Goal: Communication & Community: Answer question/provide support

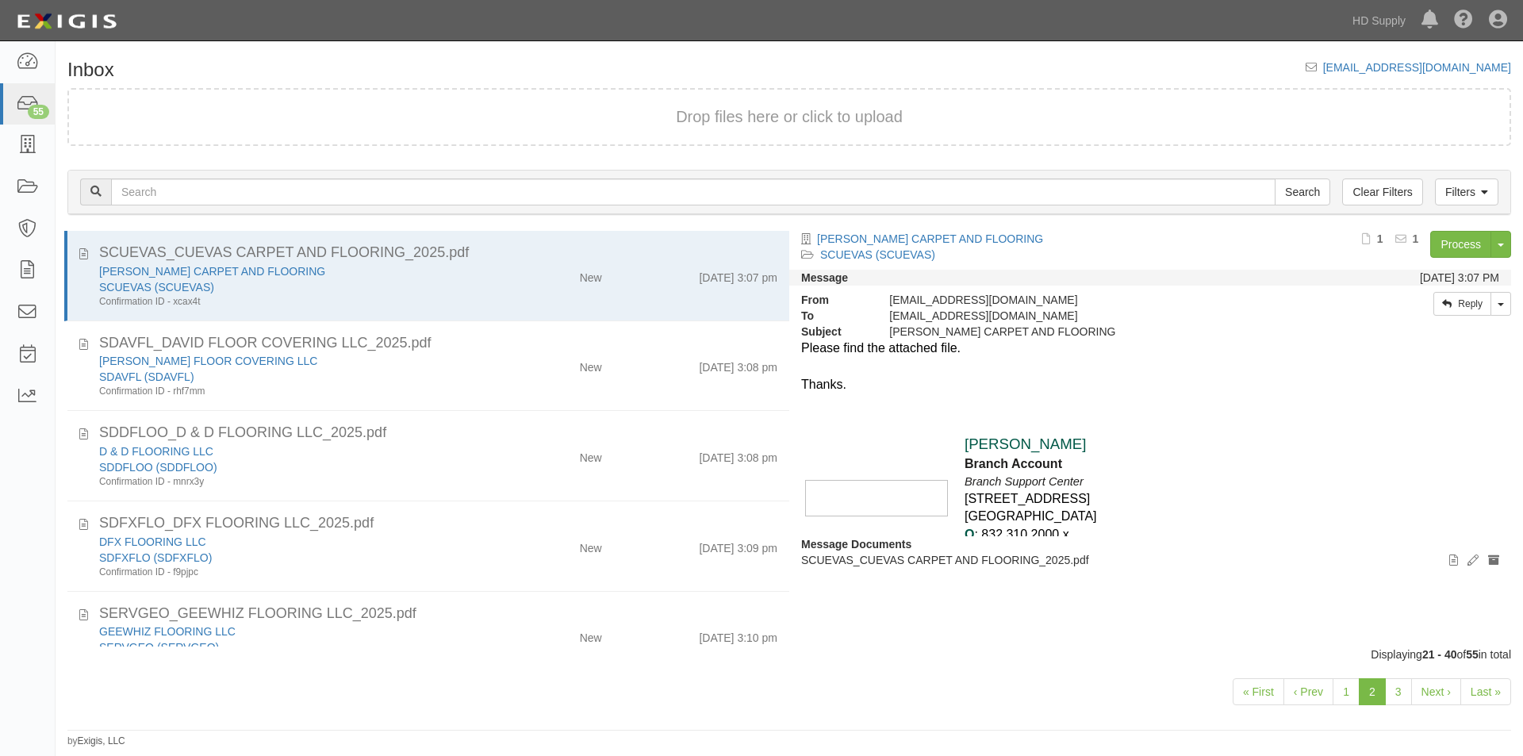
click at [1251, 424] on div at bounding box center [1150, 421] width 698 height 18
click at [1481, 693] on link "Last »" at bounding box center [1485, 691] width 51 height 27
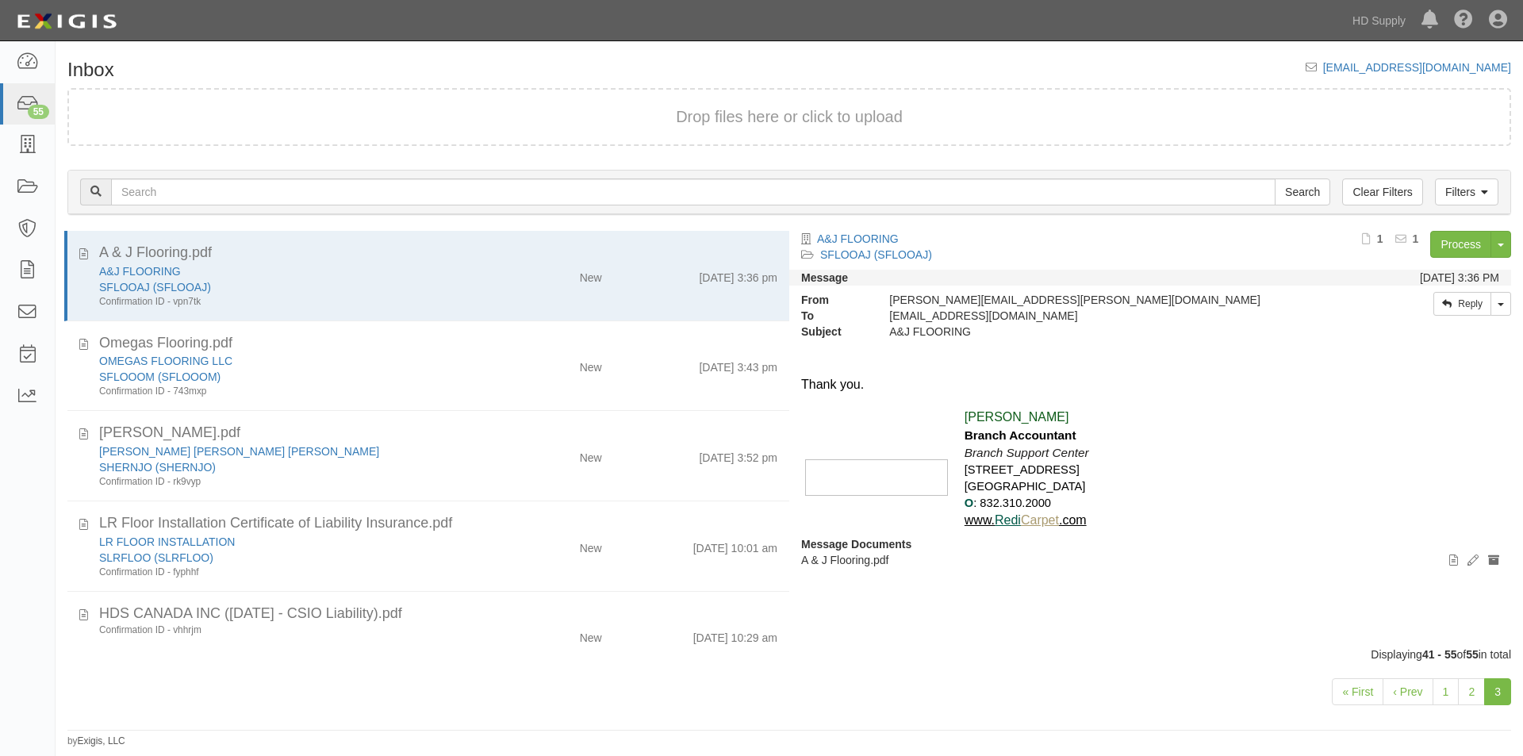
click at [1496, 697] on link "3" at bounding box center [1497, 691] width 27 height 27
click at [1464, 697] on link "2" at bounding box center [1471, 691] width 27 height 27
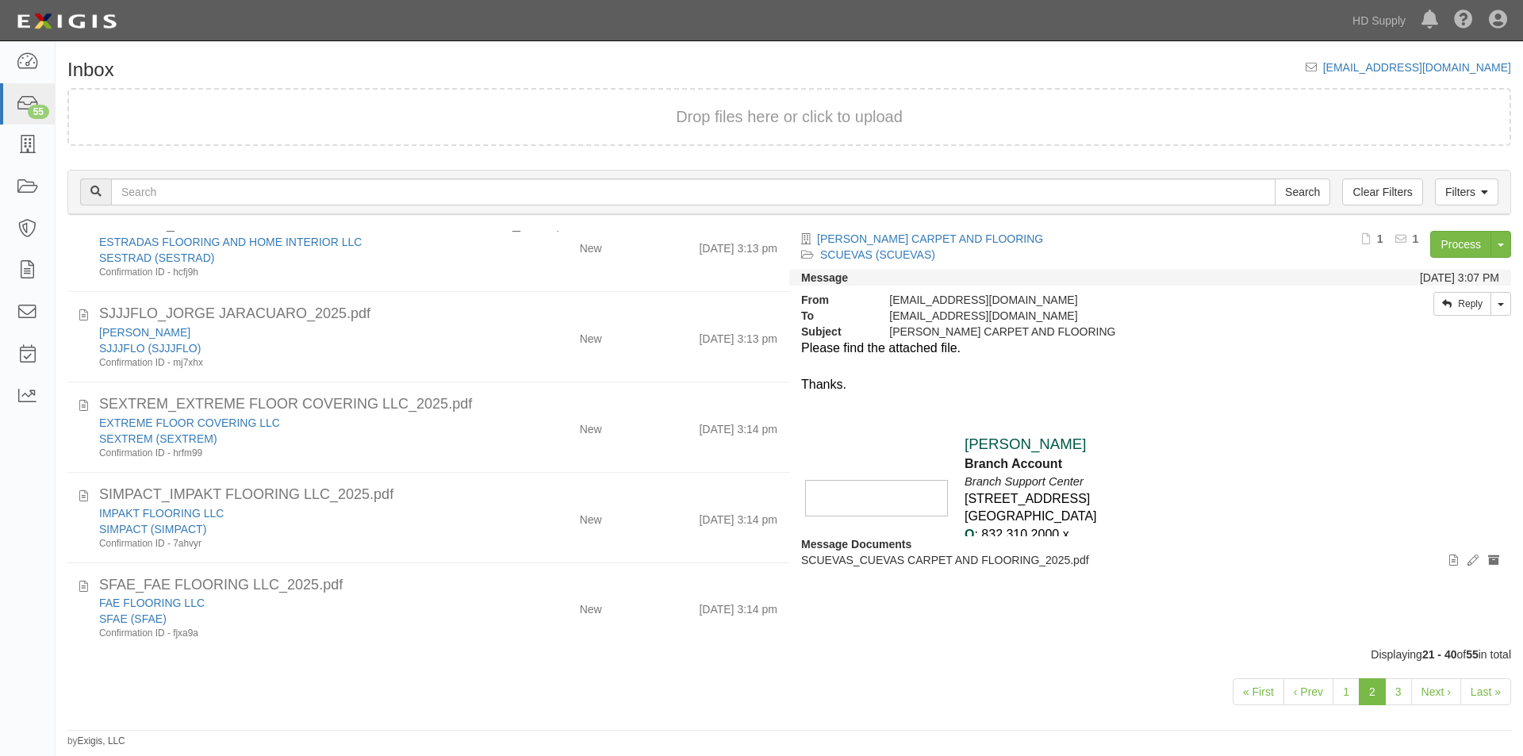
scroll to position [1395, 0]
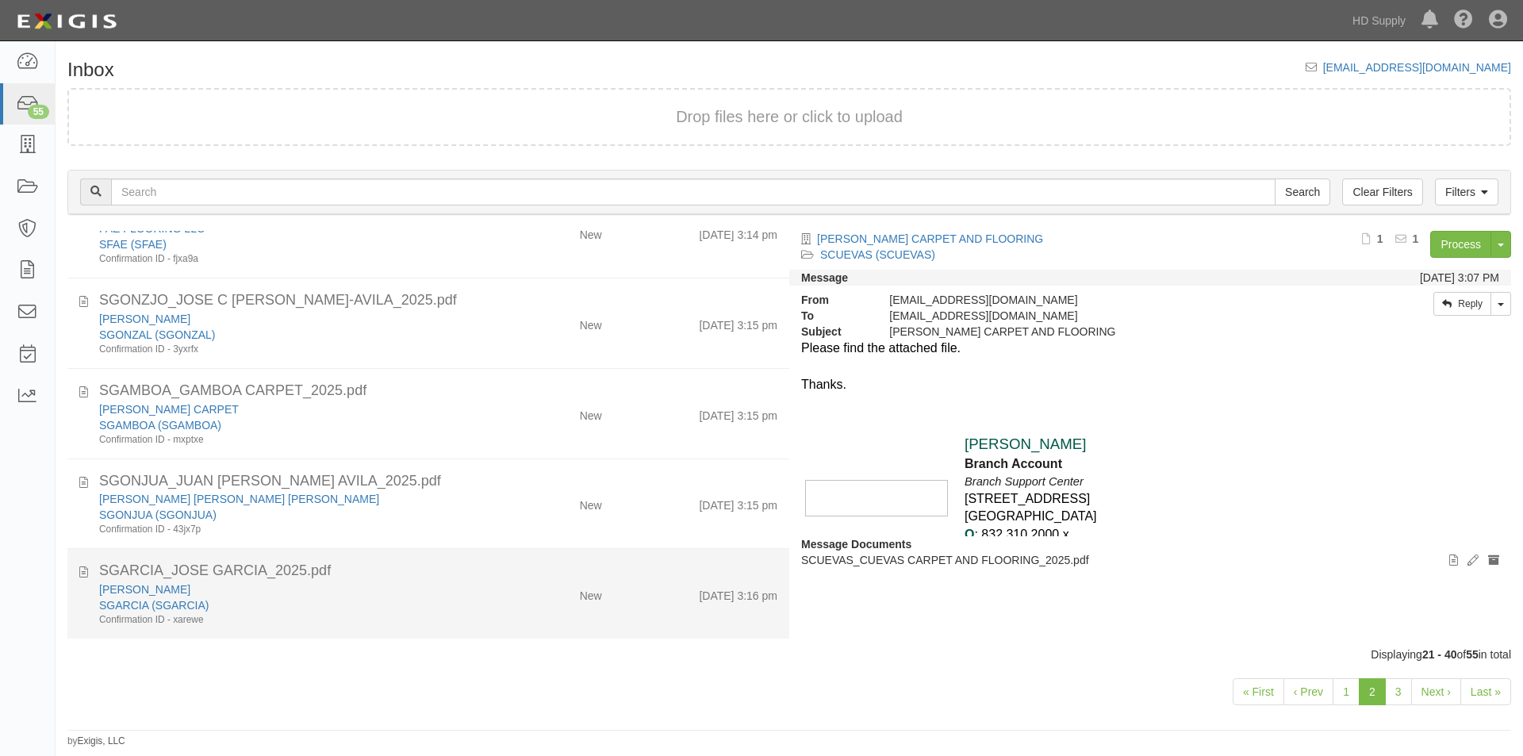
click at [472, 589] on div "JOSE GARCIA" at bounding box center [292, 590] width 386 height 16
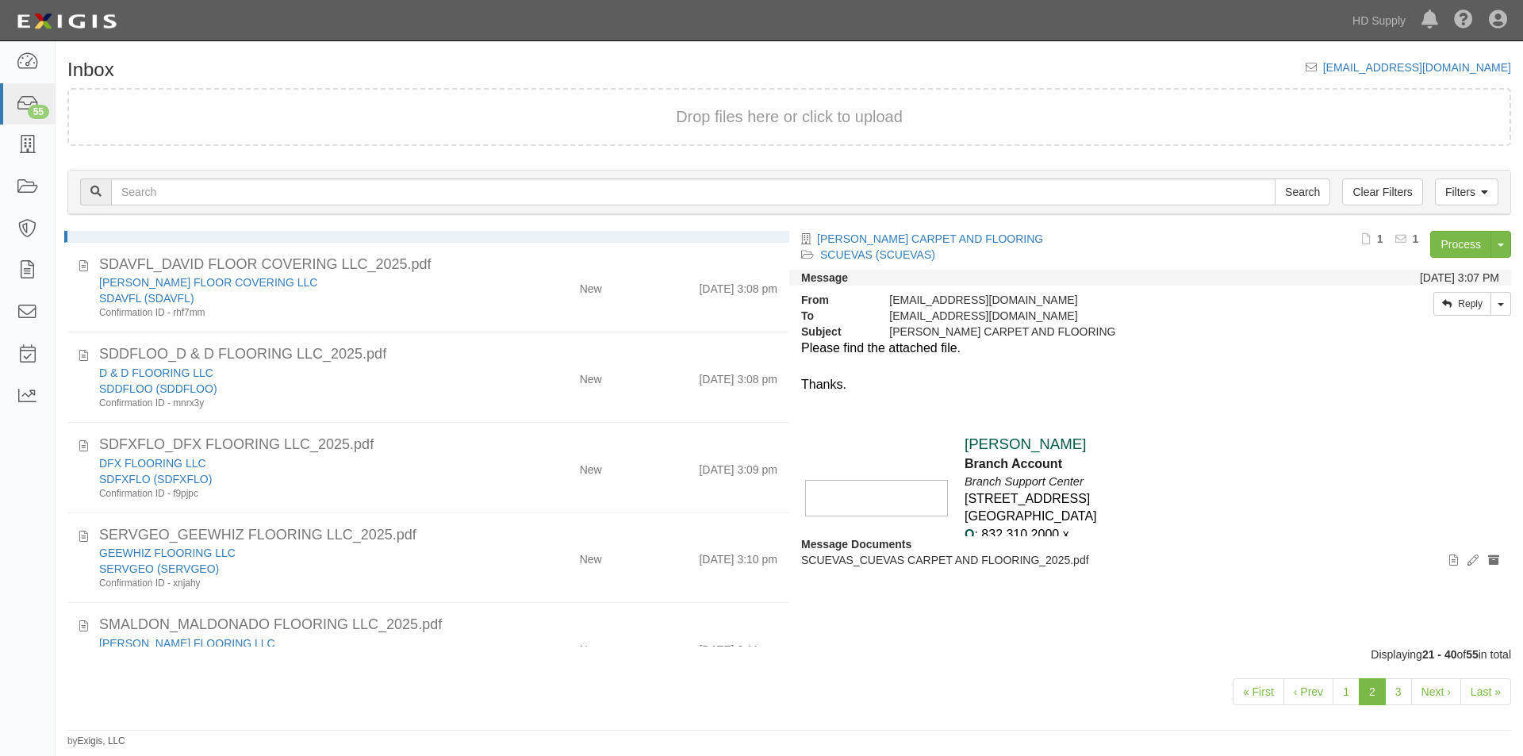
scroll to position [0, 0]
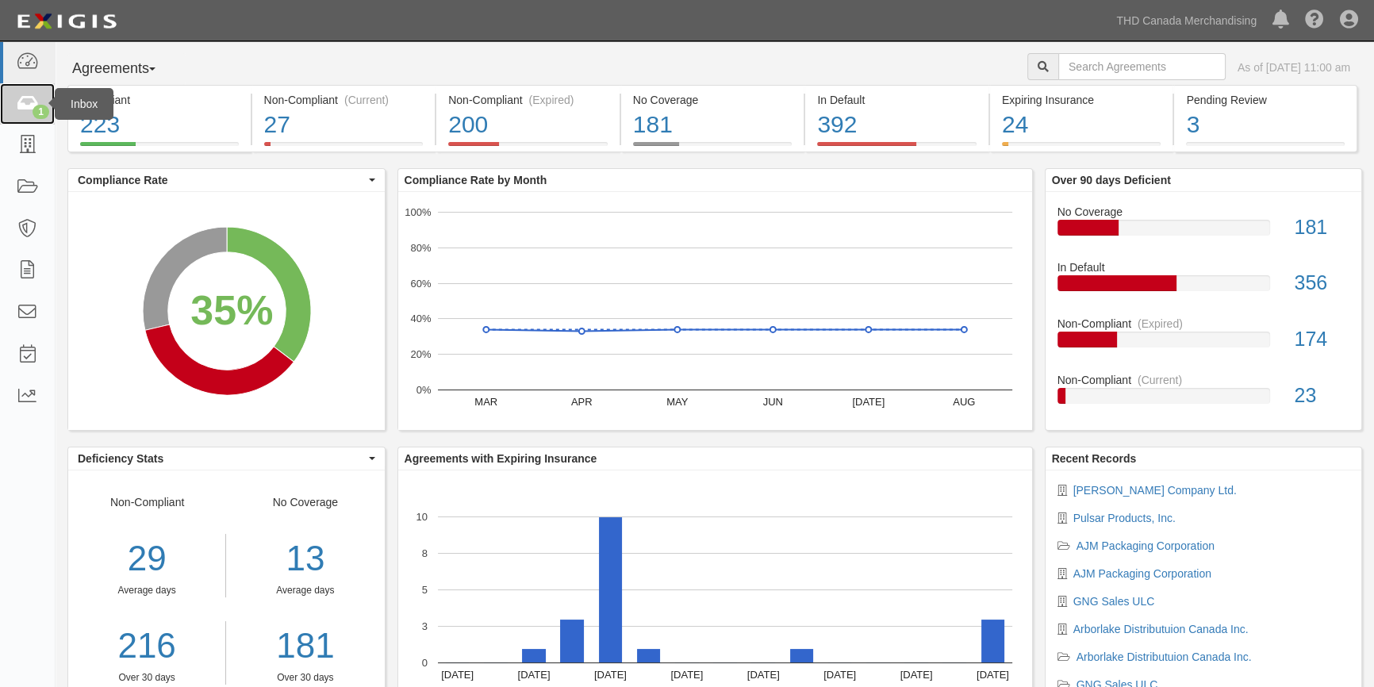
click at [20, 116] on link "1" at bounding box center [27, 104] width 55 height 42
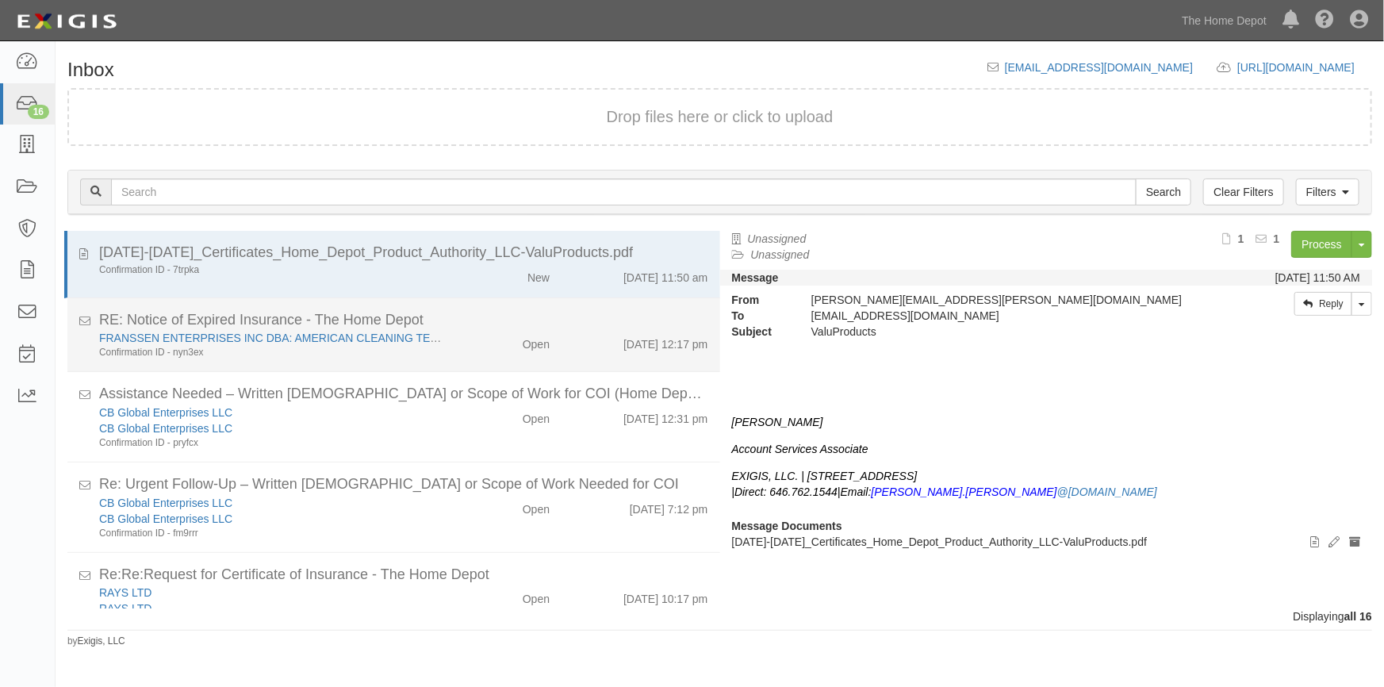
click at [388, 357] on div "Confirmation ID - nyn3ex" at bounding box center [271, 352] width 345 height 13
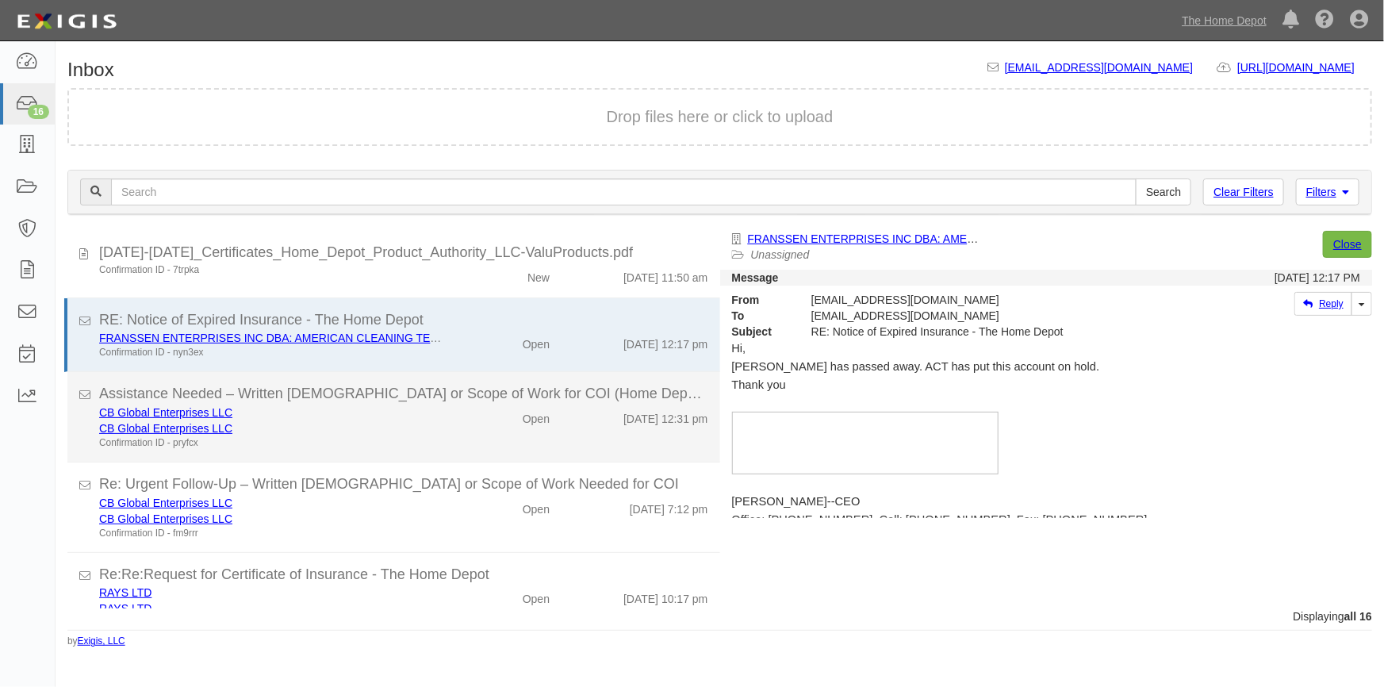
click at [380, 428] on div "CB Global Enterprises LLC" at bounding box center [271, 428] width 345 height 16
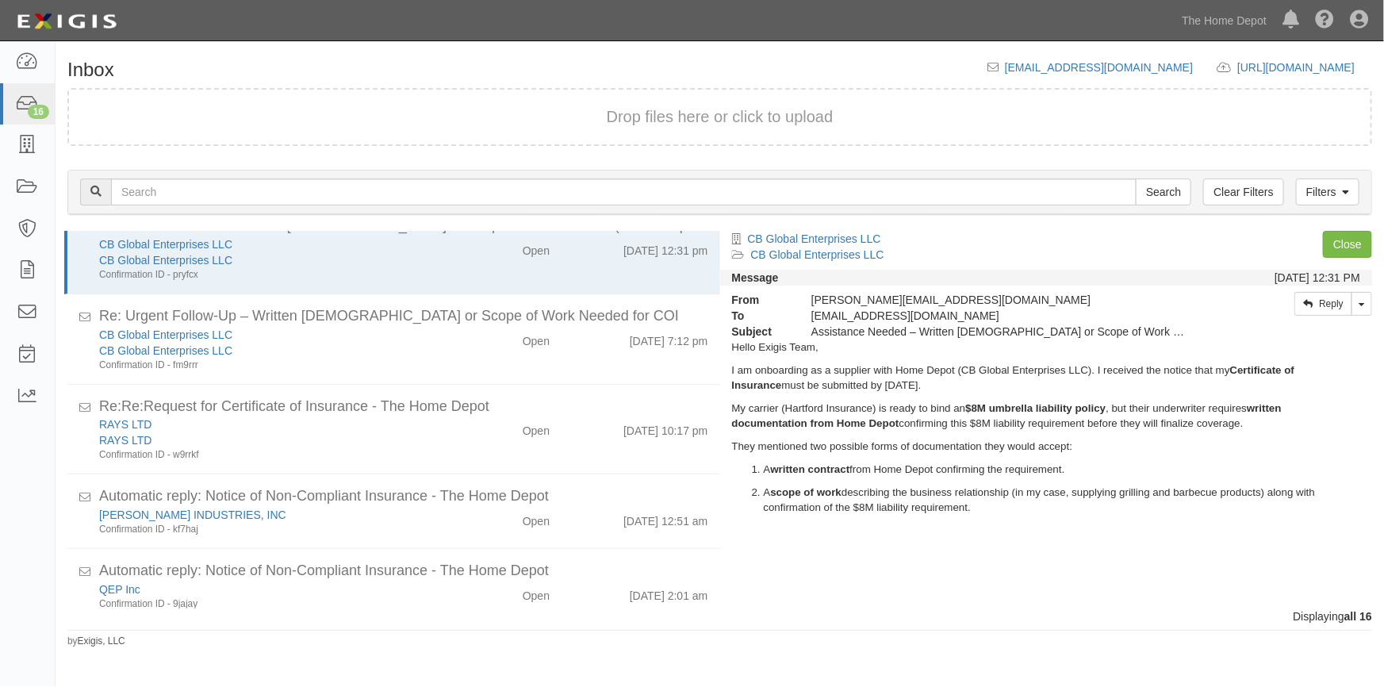
scroll to position [188, 0]
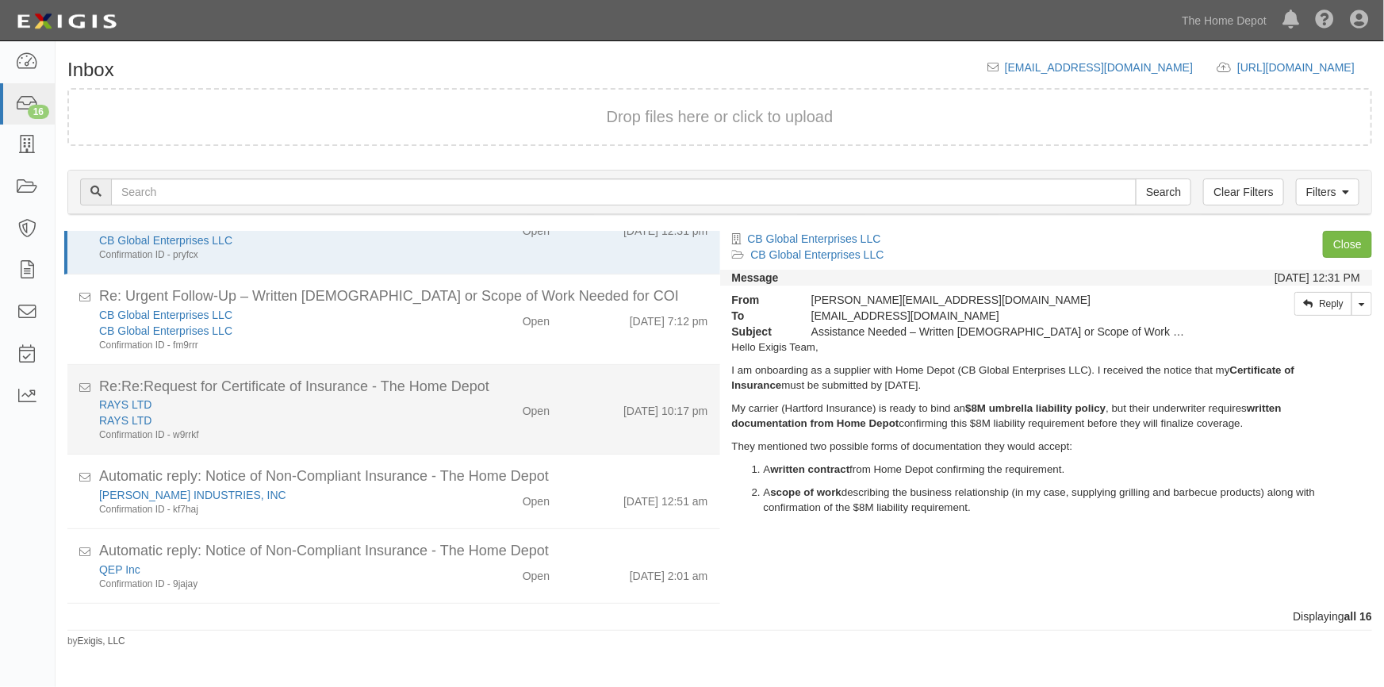
click at [364, 422] on div "RAYS LTD" at bounding box center [271, 421] width 345 height 16
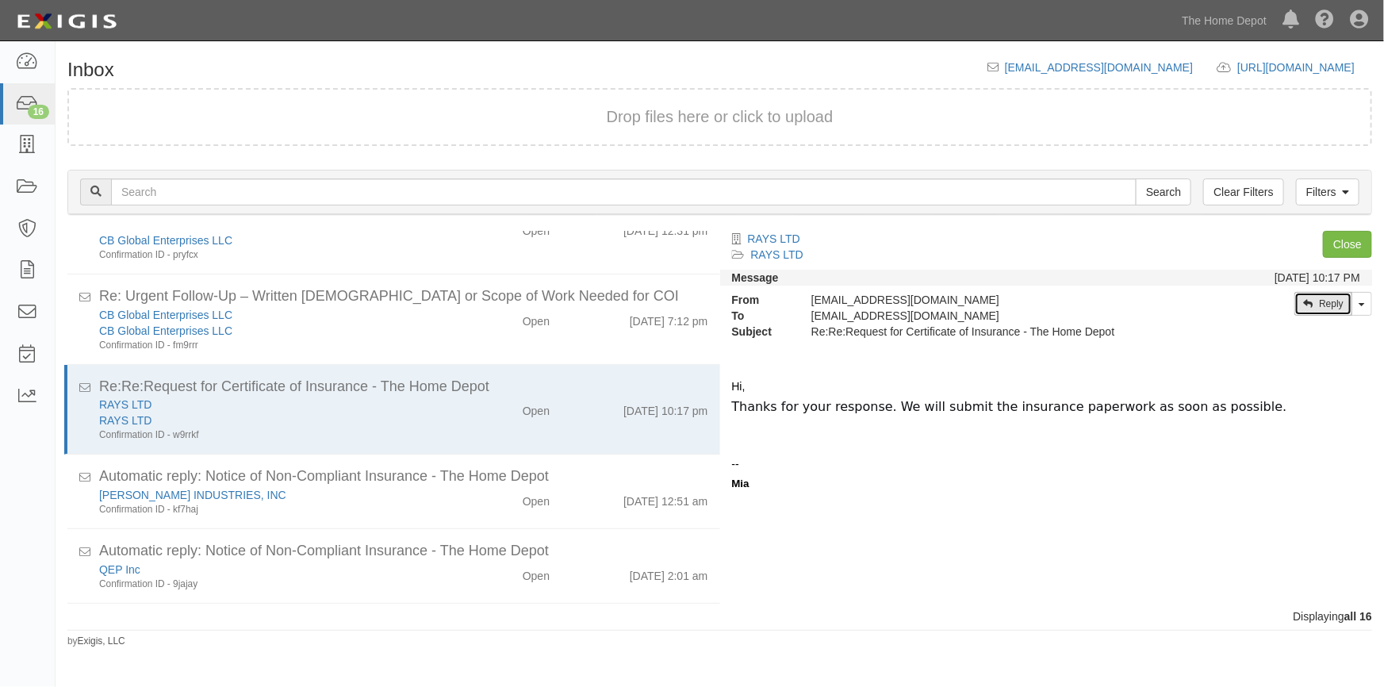
click at [1322, 301] on link "Reply" at bounding box center [1324, 304] width 58 height 24
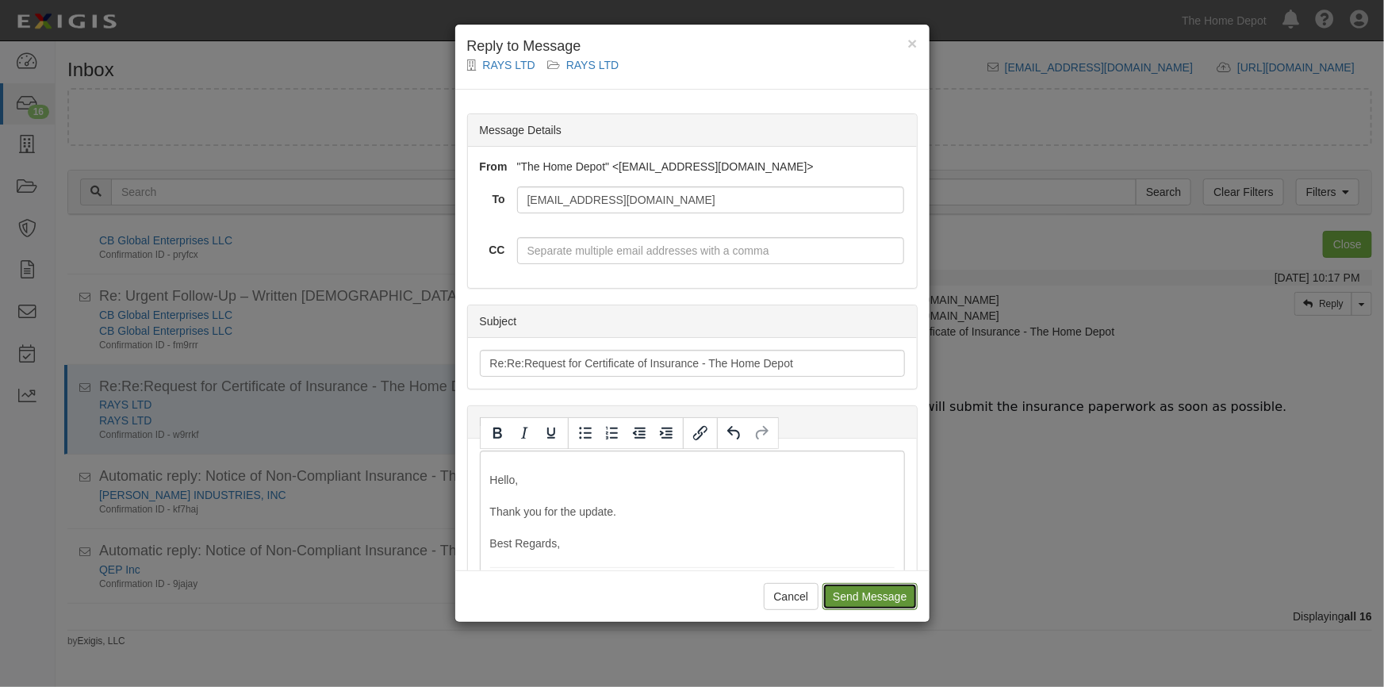
click at [835, 607] on input "Send Message" at bounding box center [870, 596] width 94 height 27
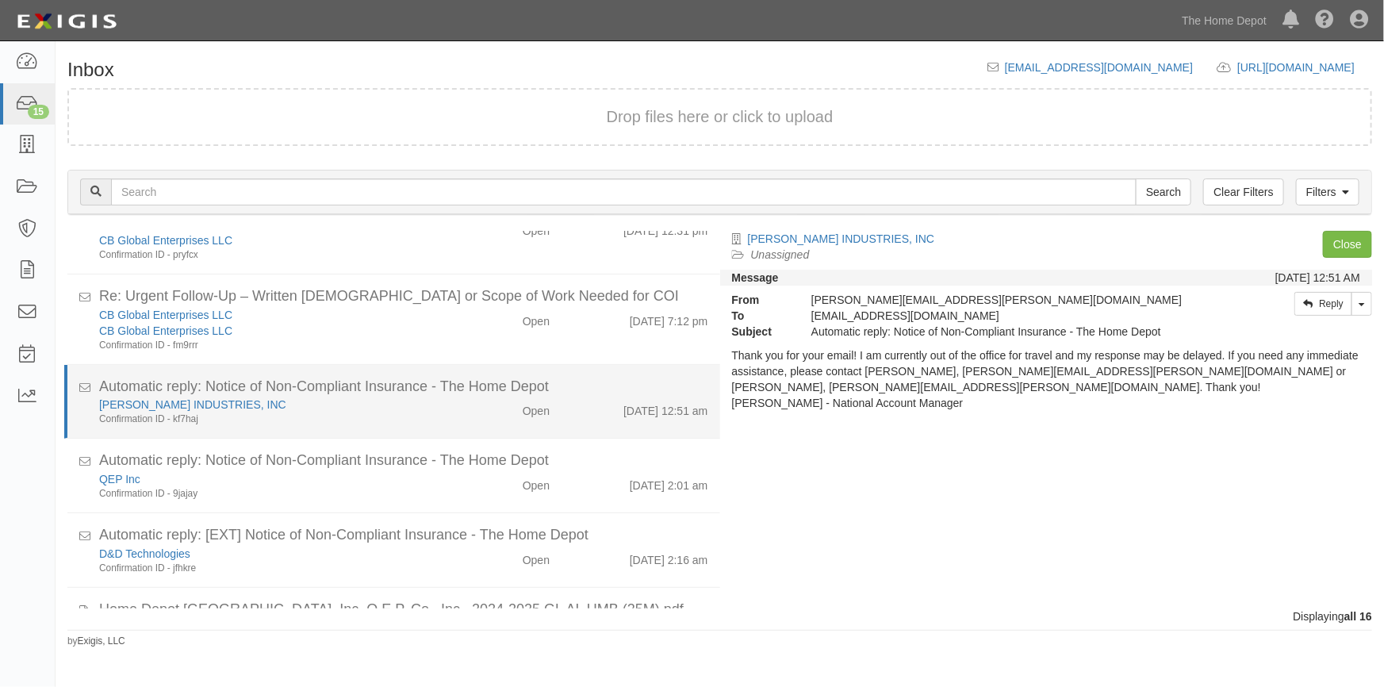
click at [469, 405] on div "Open" at bounding box center [509, 408] width 106 height 22
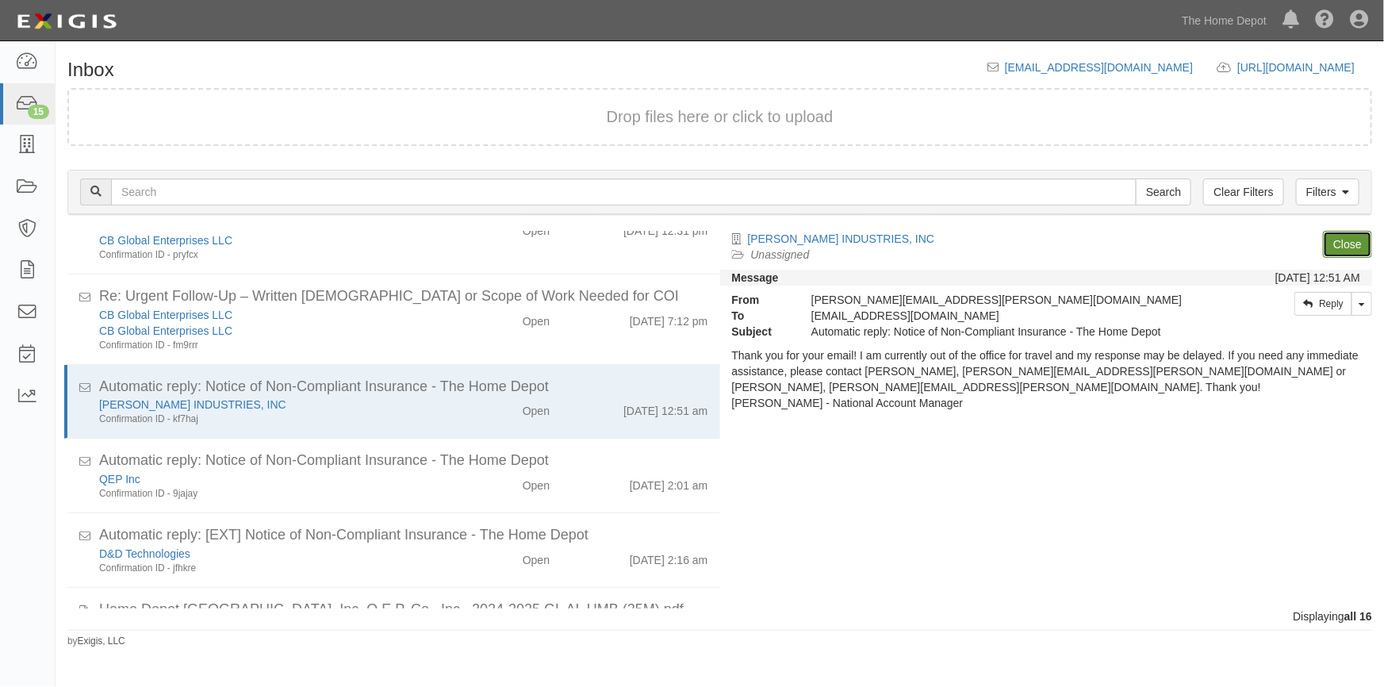
click at [1344, 251] on link "Close" at bounding box center [1347, 244] width 49 height 27
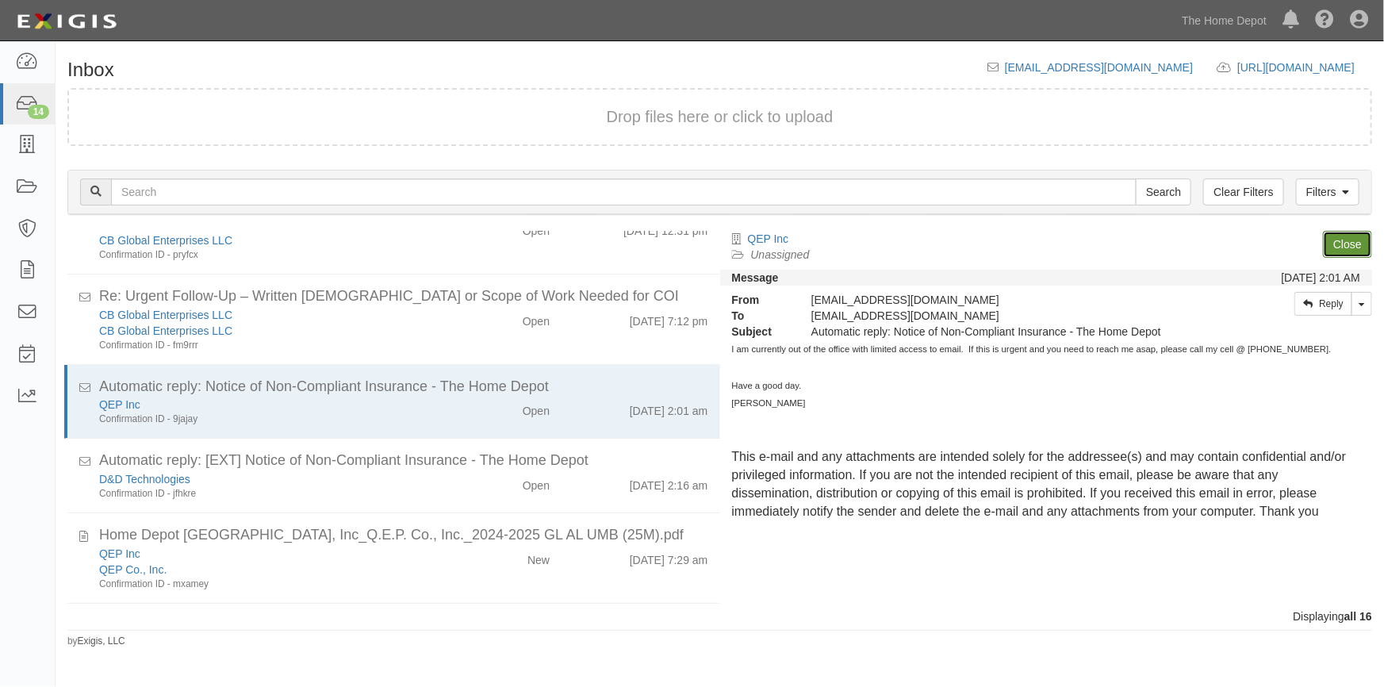
click at [1343, 251] on link "Close" at bounding box center [1347, 244] width 49 height 27
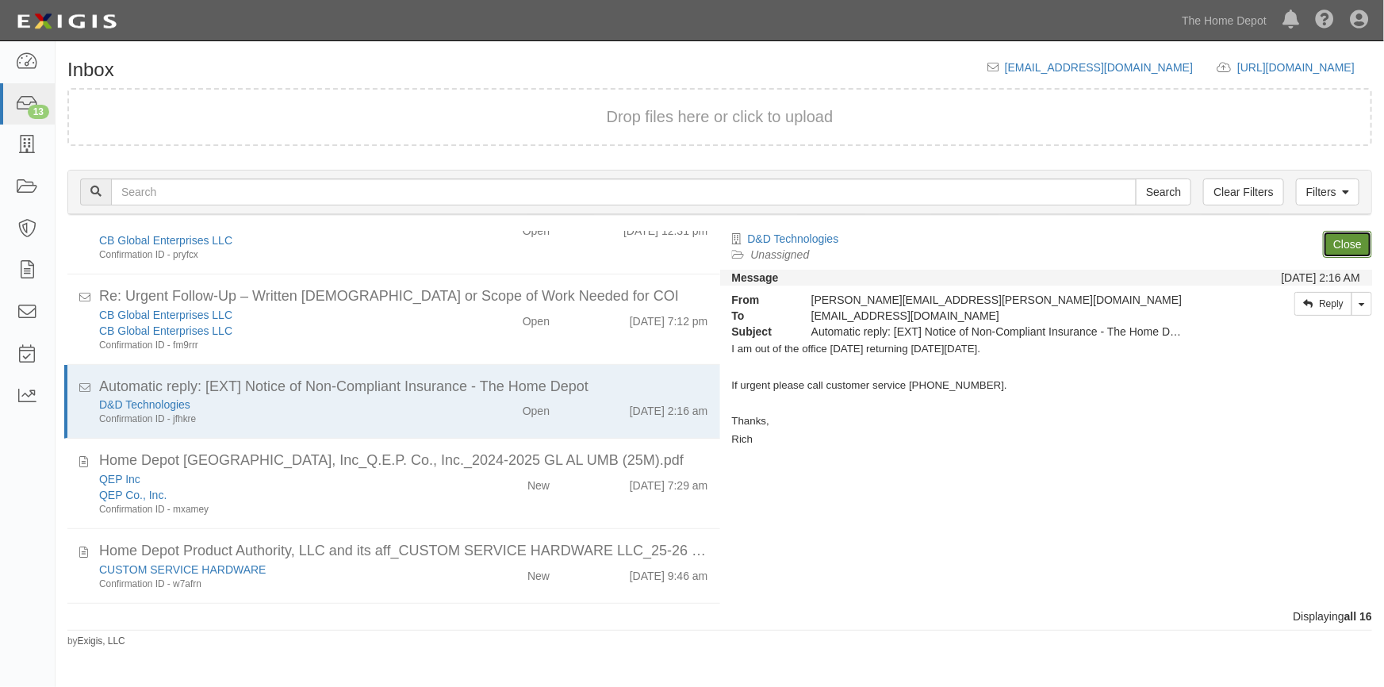
click at [1343, 251] on link "Close" at bounding box center [1347, 244] width 49 height 27
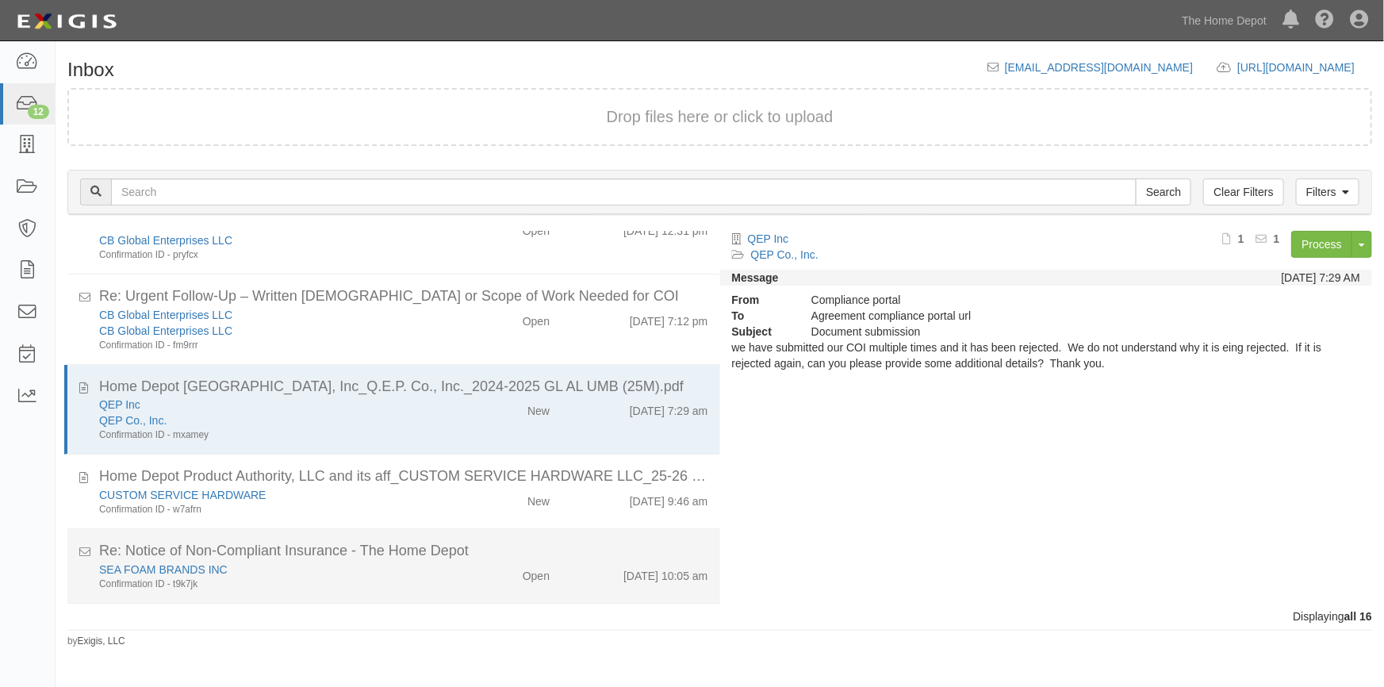
click at [438, 569] on div "SEA FOAM BRANDS INC Confirmation ID - t9k7jk" at bounding box center [271, 576] width 369 height 29
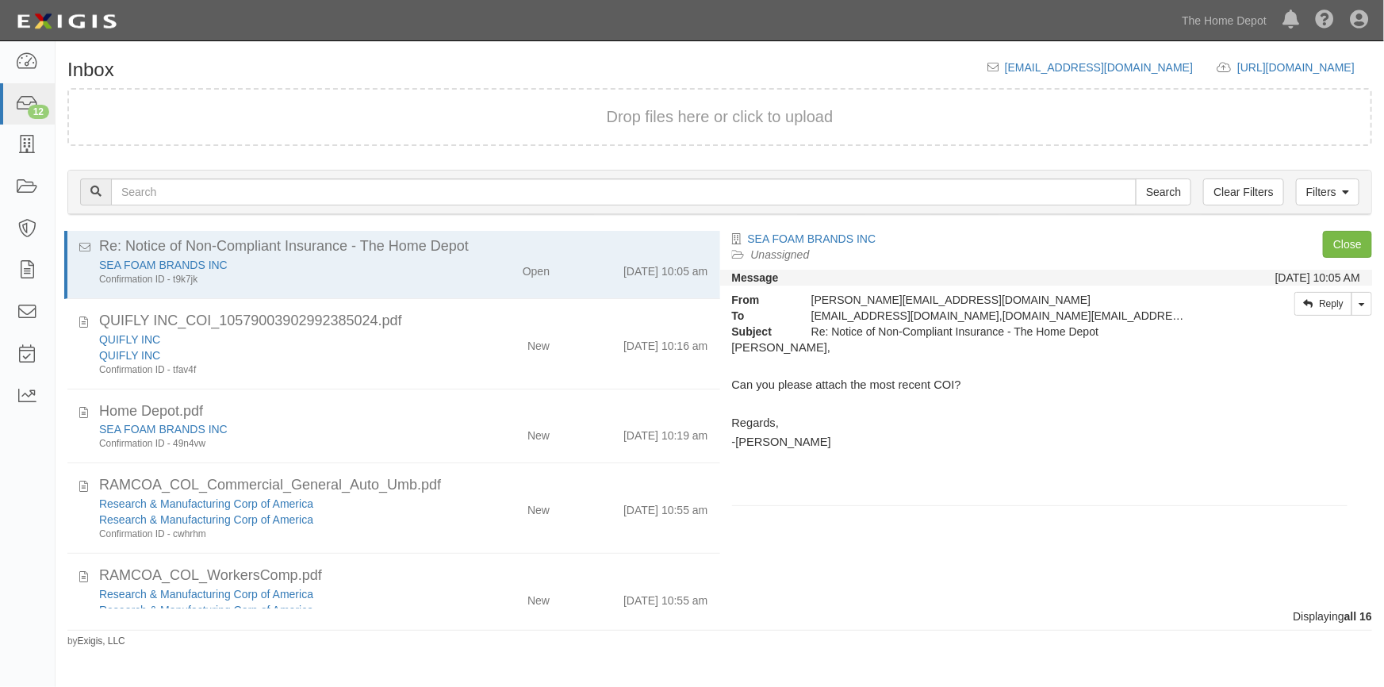
scroll to position [491, 0]
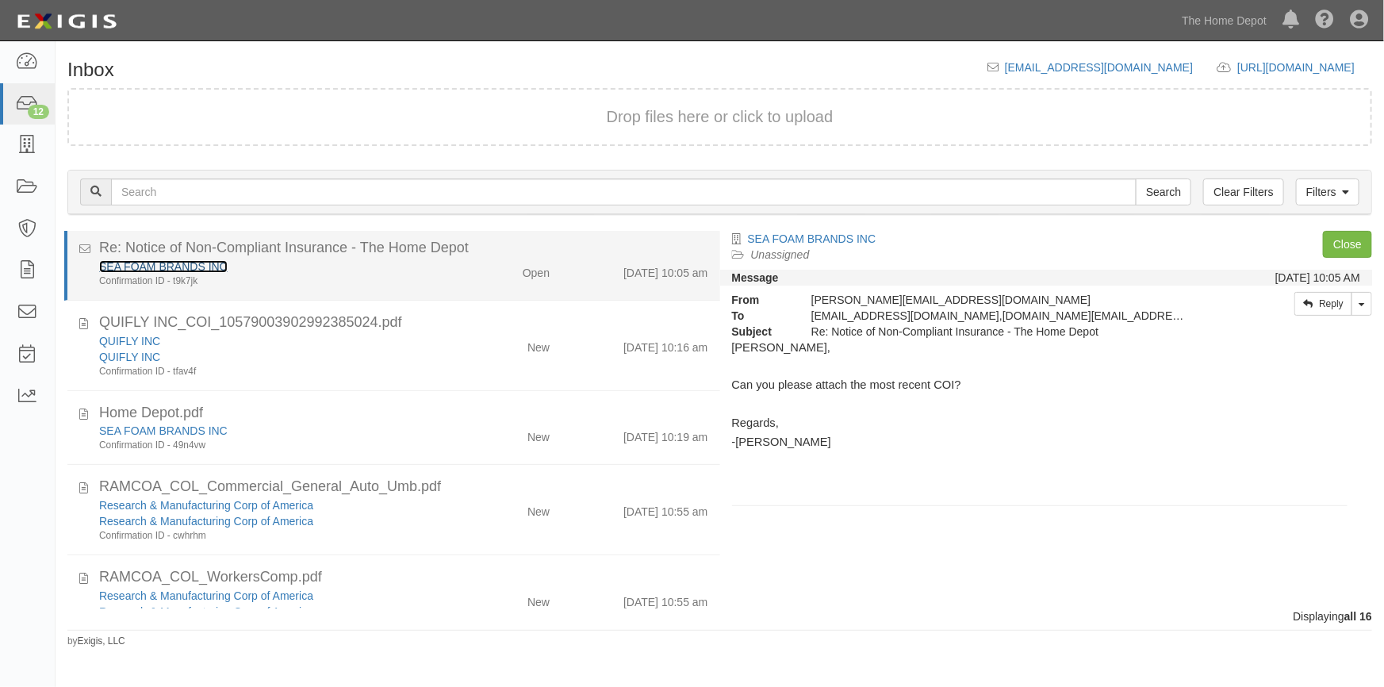
click at [173, 262] on link "SEA FOAM BRANDS INC" at bounding box center [163, 266] width 129 height 13
click at [273, 270] on div "SEA FOAM BRANDS INC" at bounding box center [271, 267] width 345 height 16
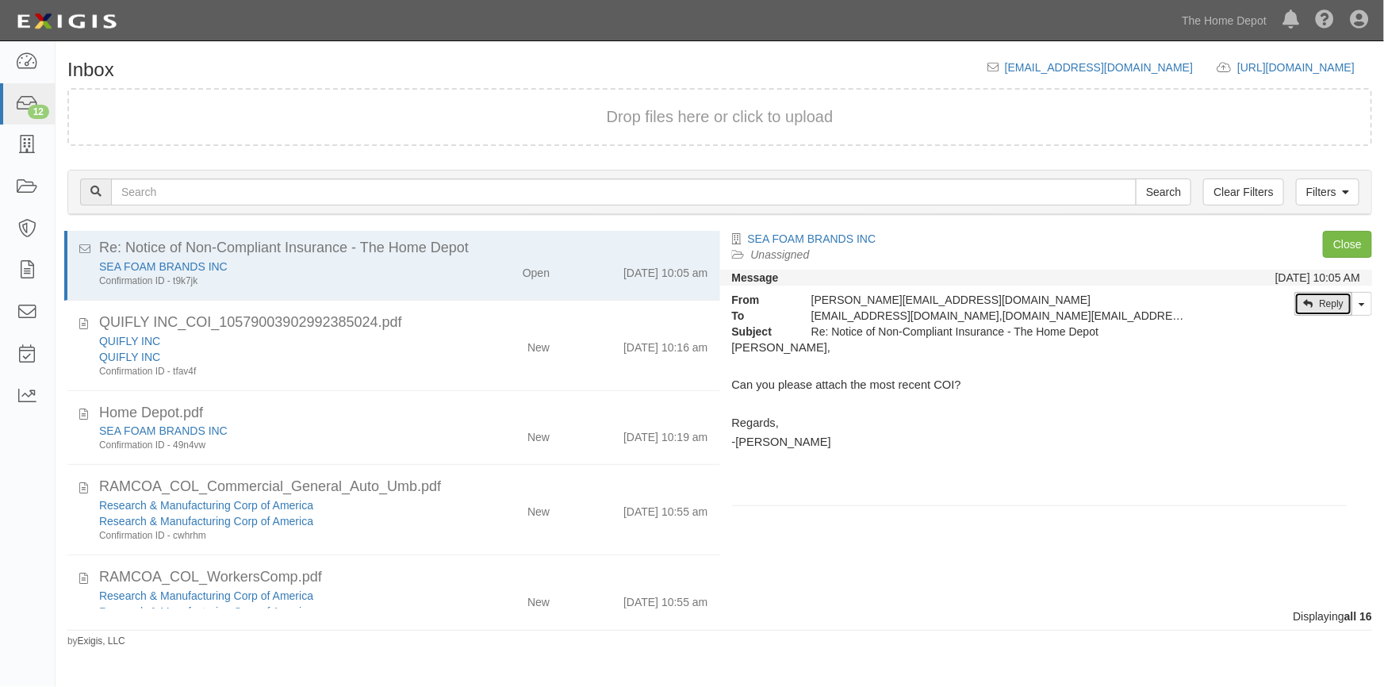
click at [1308, 304] on icon at bounding box center [1308, 304] width 10 height 10
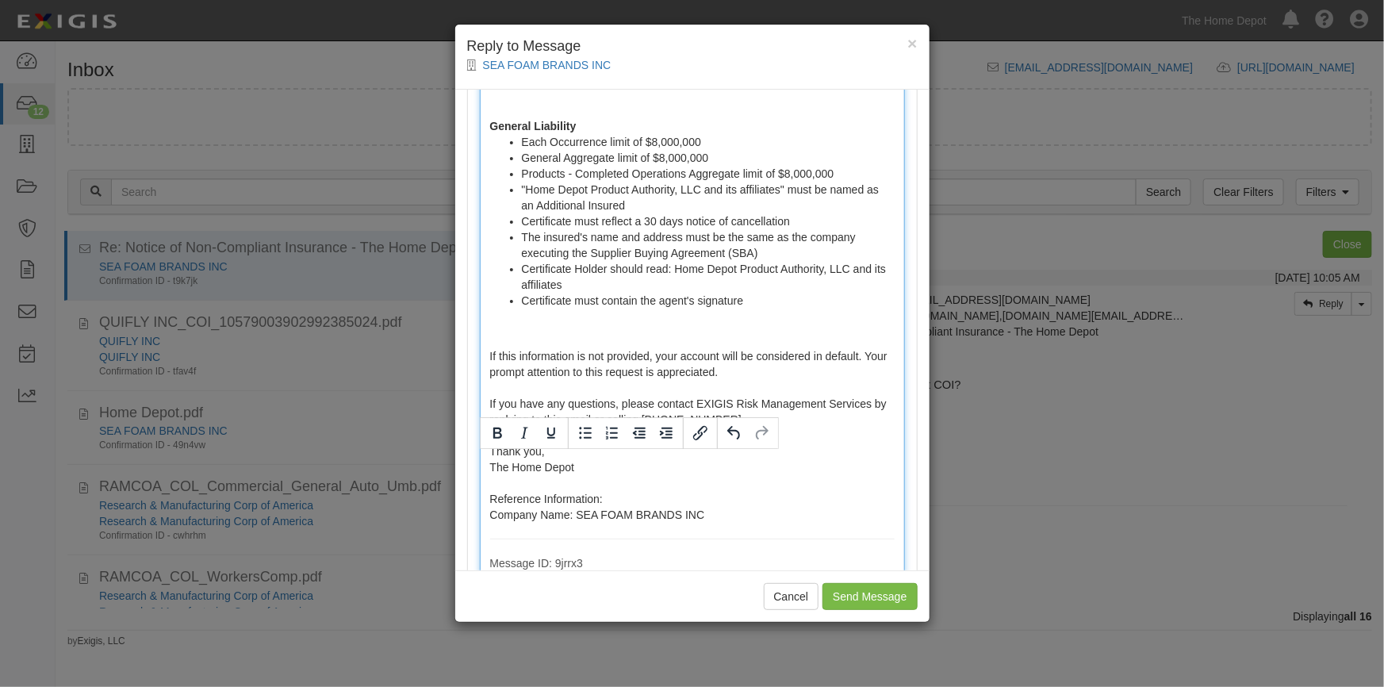
scroll to position [1234, 0]
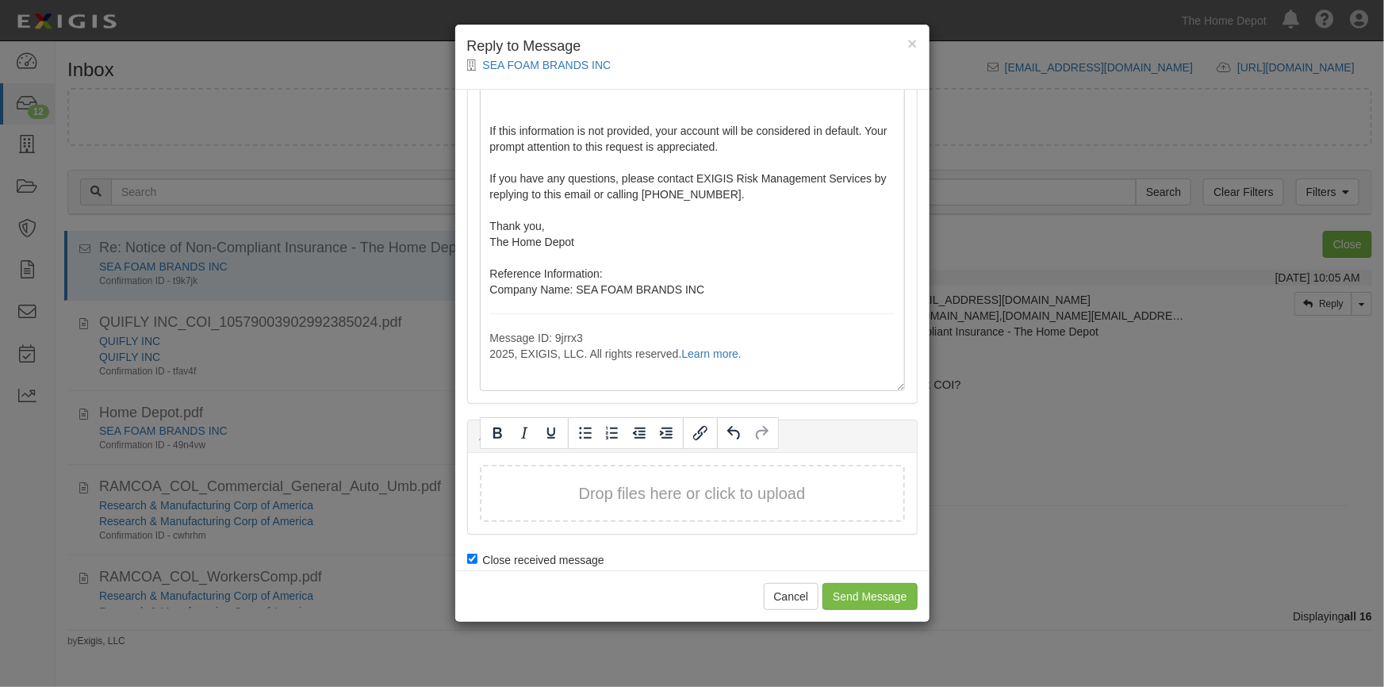
click at [612, 484] on button "Drop files here or click to upload" at bounding box center [692, 493] width 227 height 23
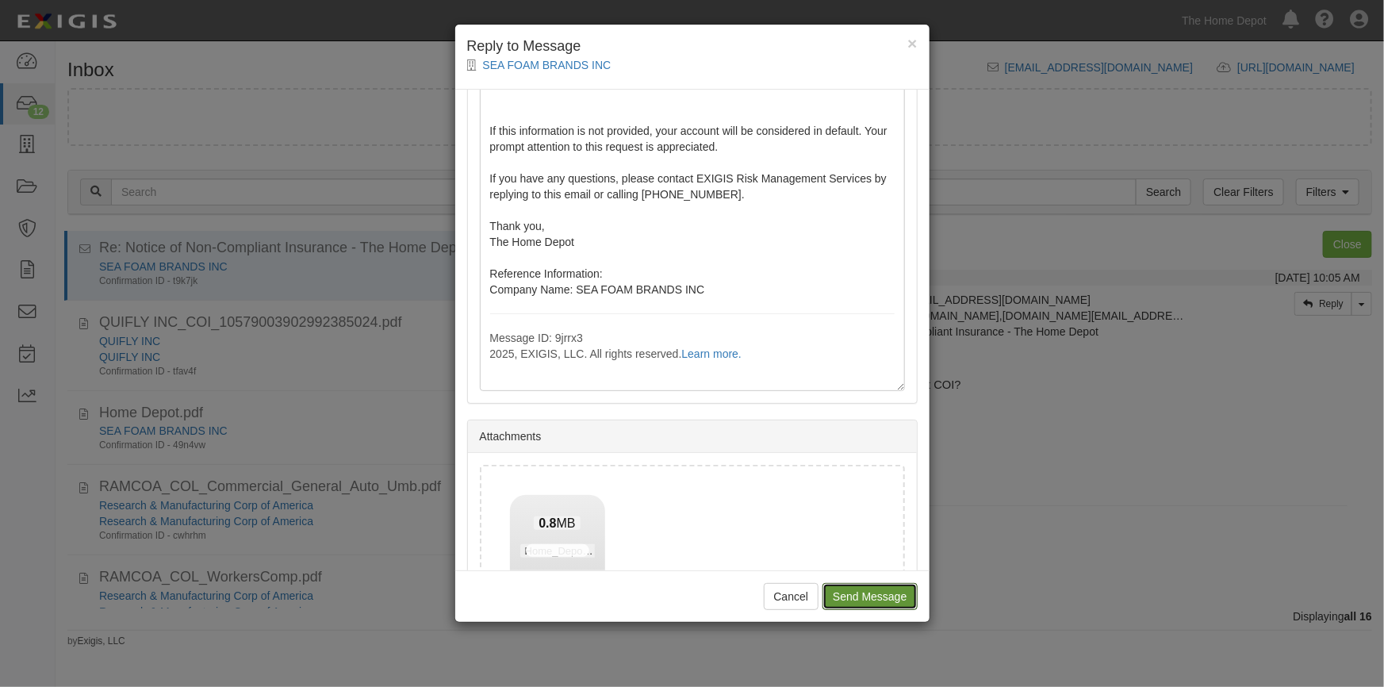
drag, startPoint x: 862, startPoint y: 589, endPoint x: 753, endPoint y: 77, distance: 523.3
click at [862, 588] on input "Send Message" at bounding box center [870, 596] width 94 height 27
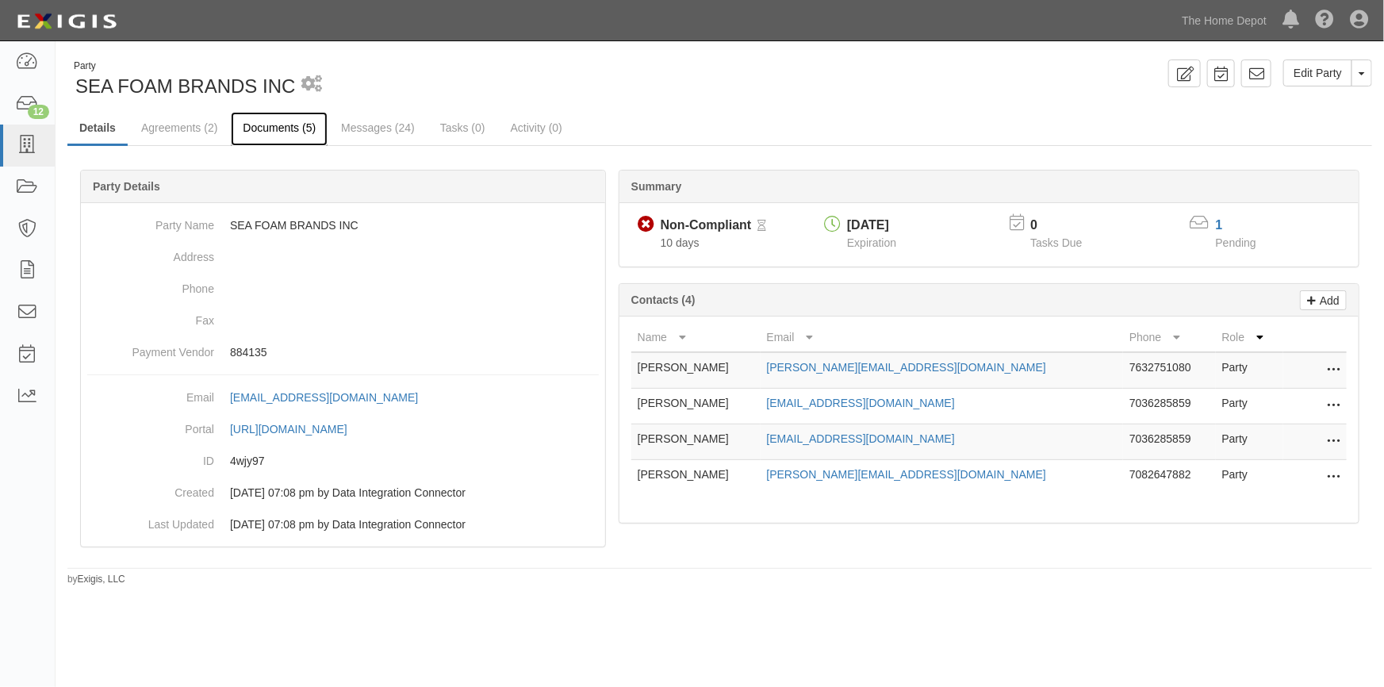
click at [286, 127] on link "Documents (5)" at bounding box center [279, 129] width 97 height 34
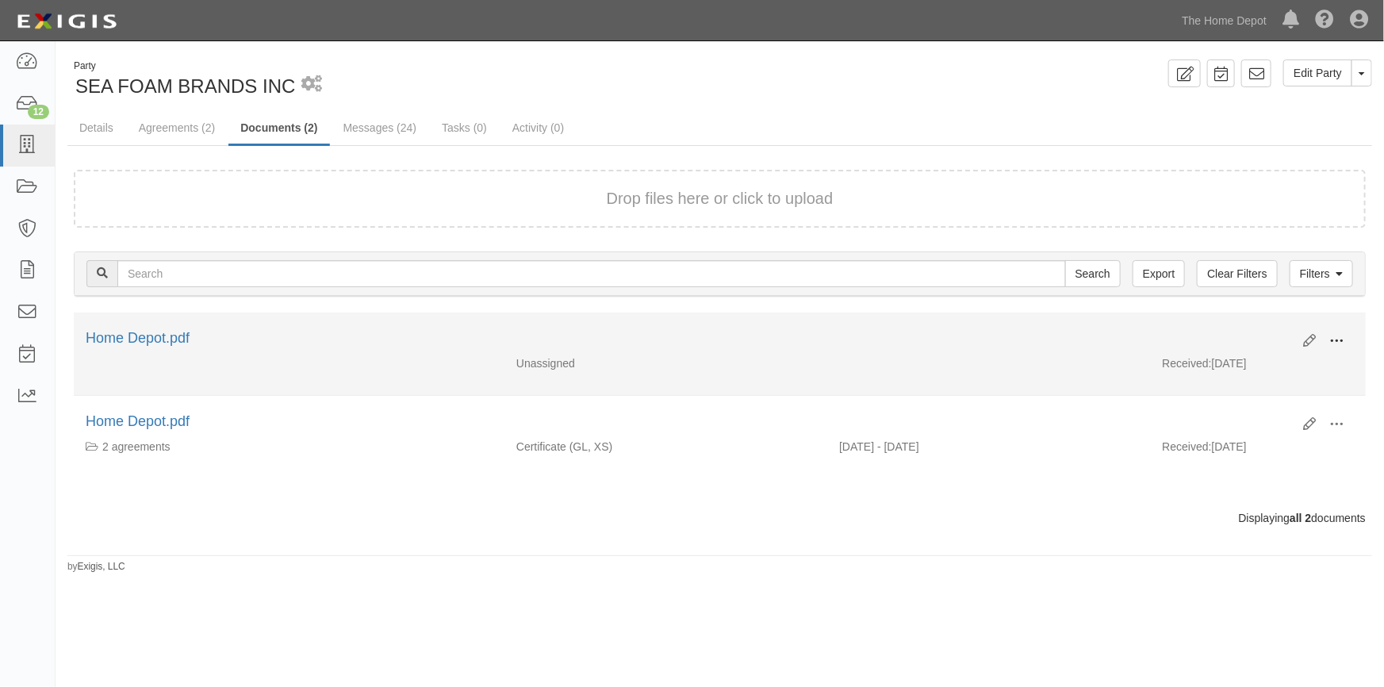
click at [1337, 341] on span at bounding box center [1337, 341] width 14 height 14
click at [1249, 369] on link "View" at bounding box center [1259, 364] width 125 height 29
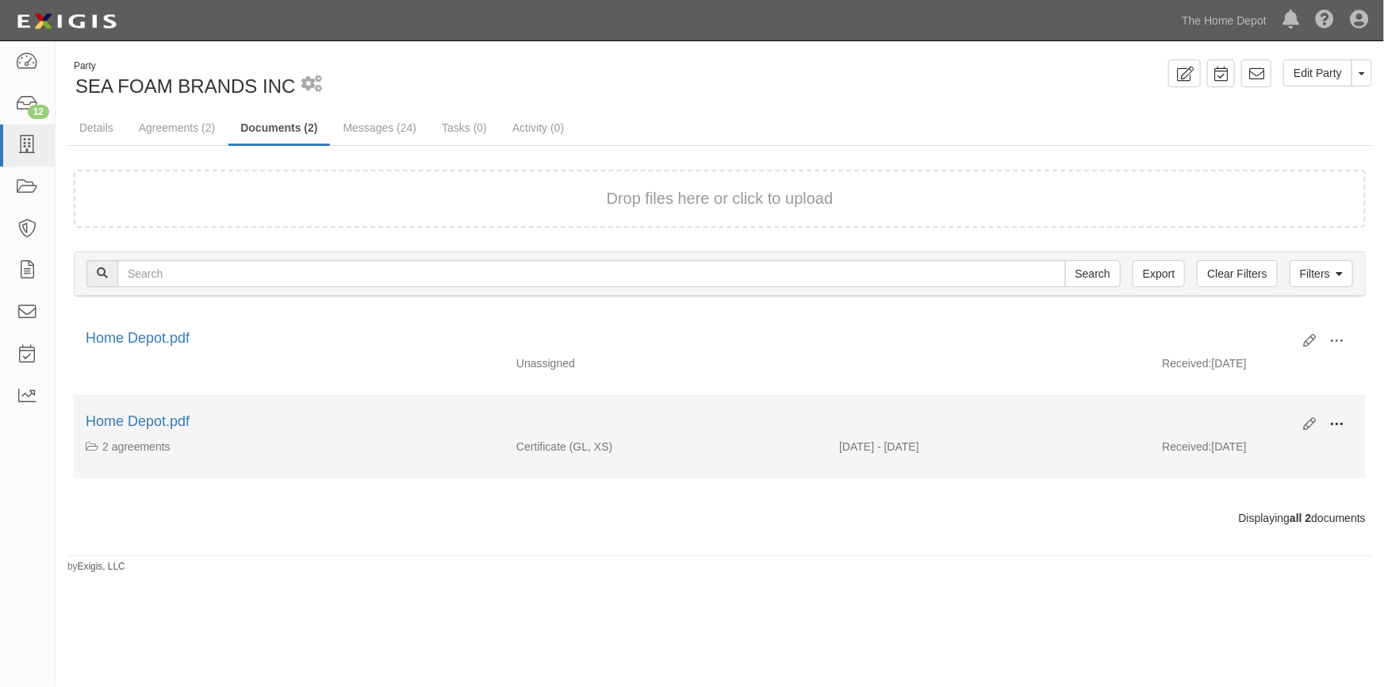
click at [1341, 421] on span at bounding box center [1337, 424] width 14 height 14
click at [1263, 449] on link "View" at bounding box center [1259, 447] width 125 height 29
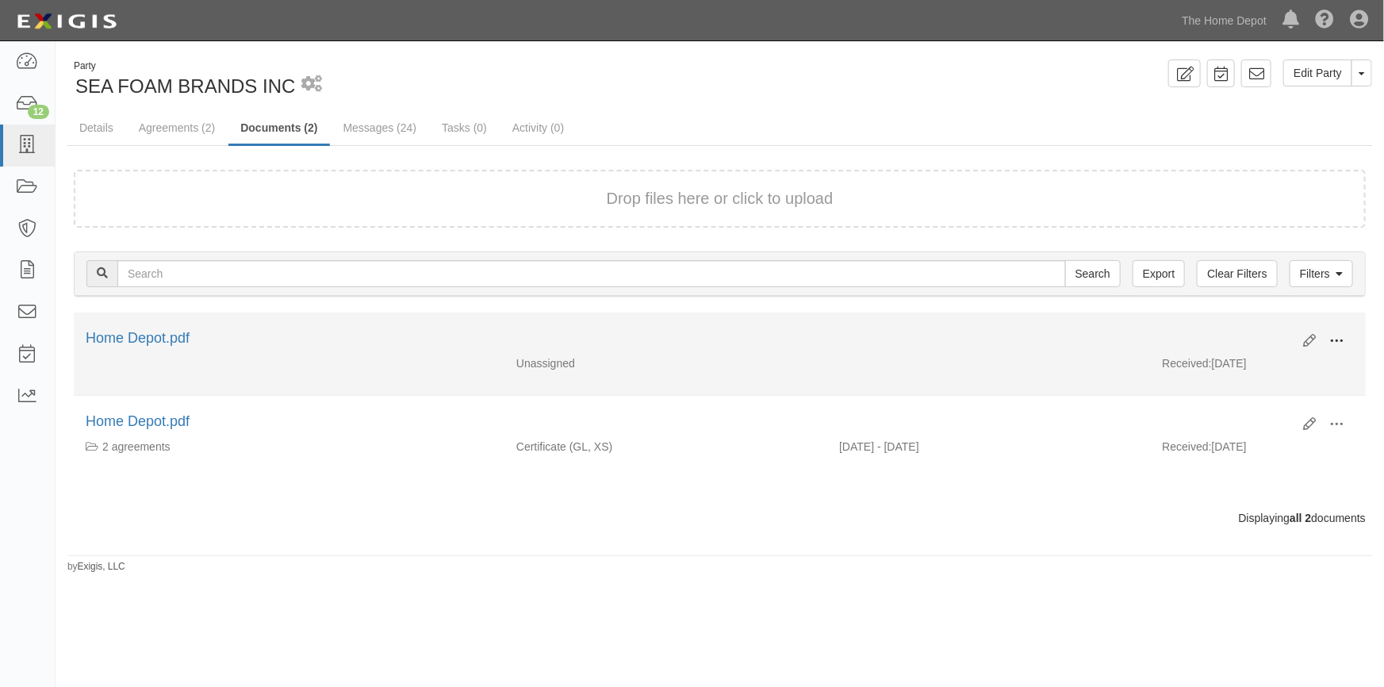
click at [1328, 340] on button at bounding box center [1336, 341] width 35 height 27
click at [1272, 361] on link "View" at bounding box center [1259, 364] width 125 height 29
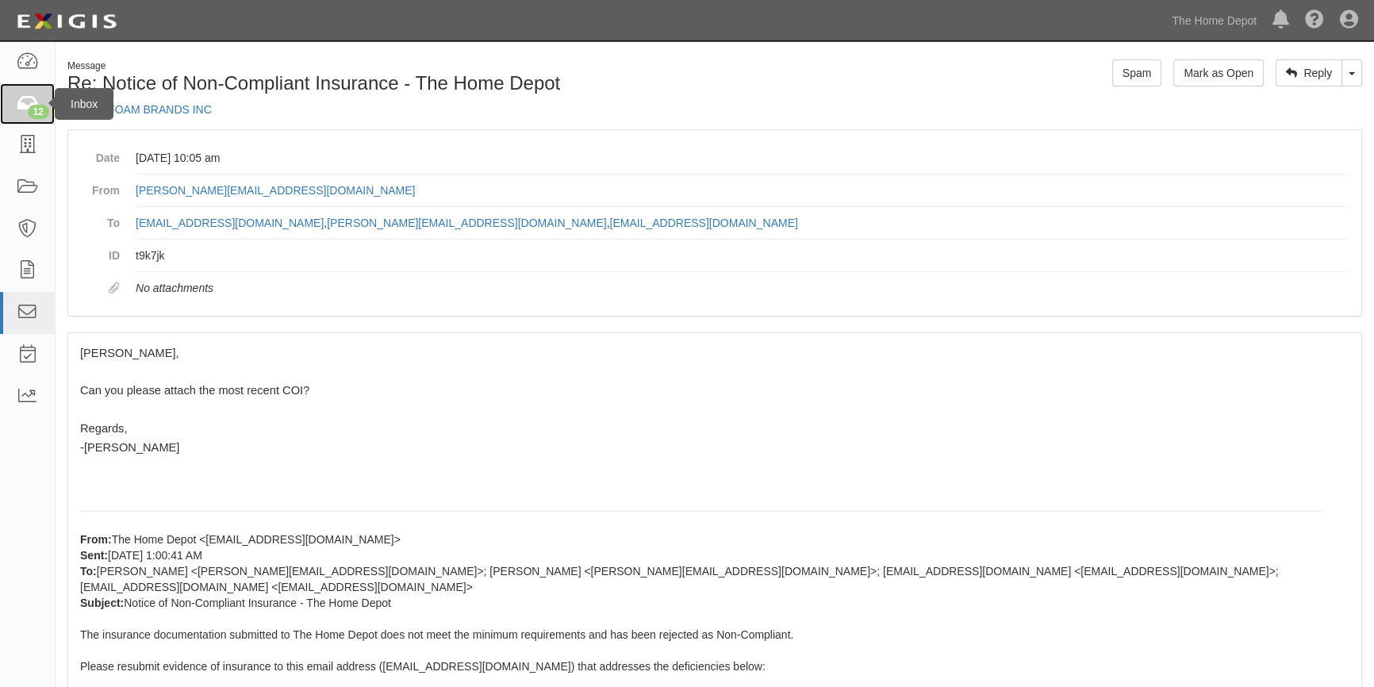
click at [22, 106] on icon at bounding box center [27, 104] width 22 height 18
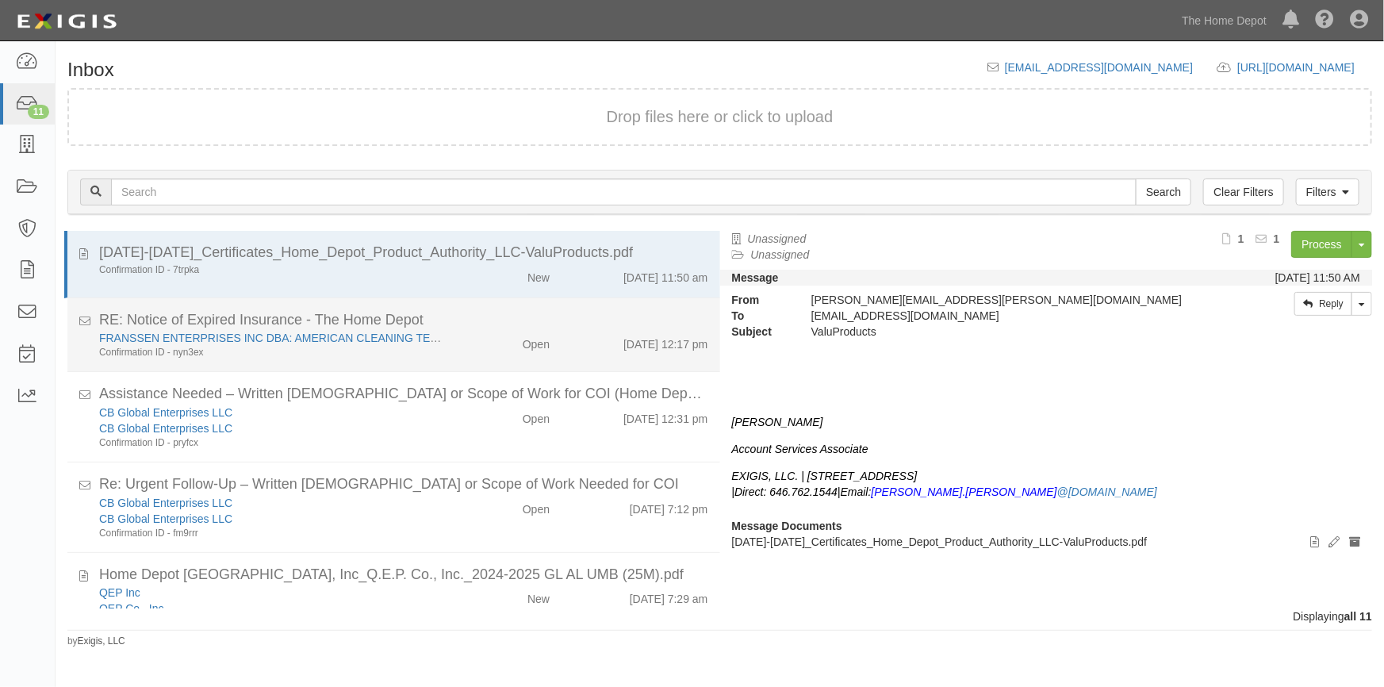
click at [465, 332] on div "Open" at bounding box center [509, 341] width 106 height 22
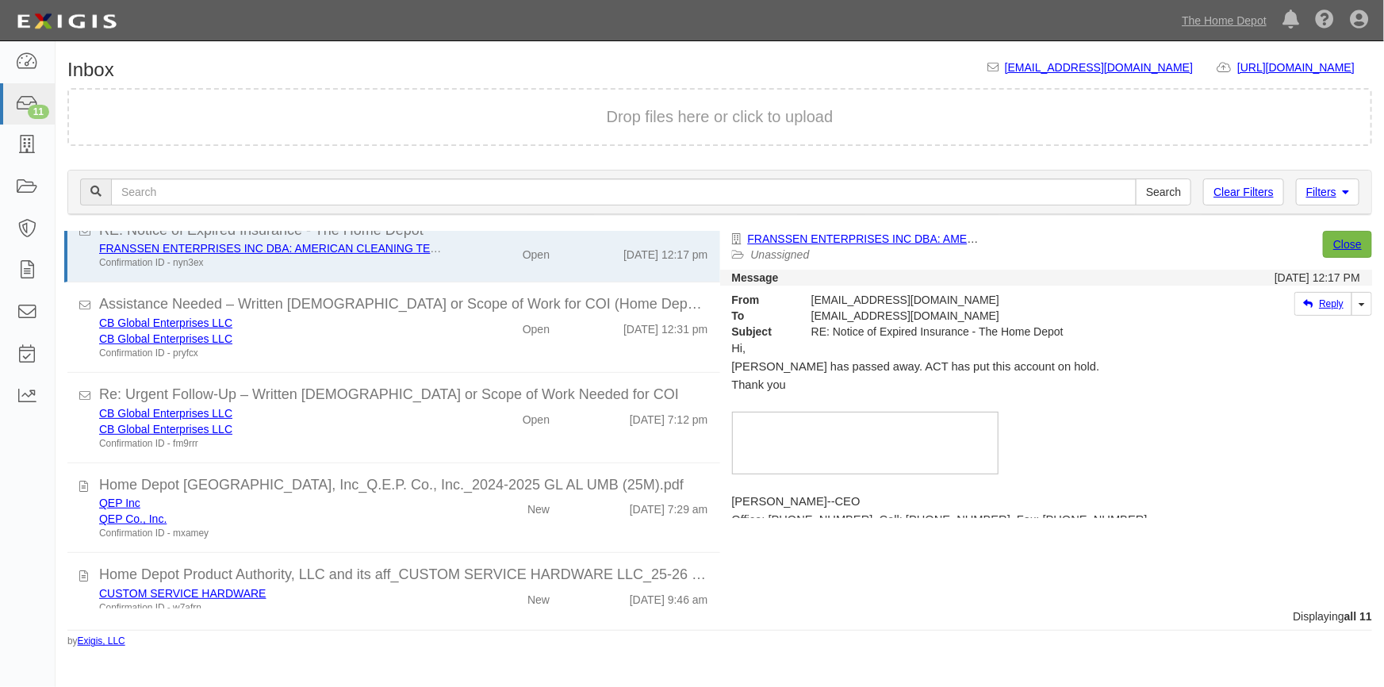
scroll to position [121, 0]
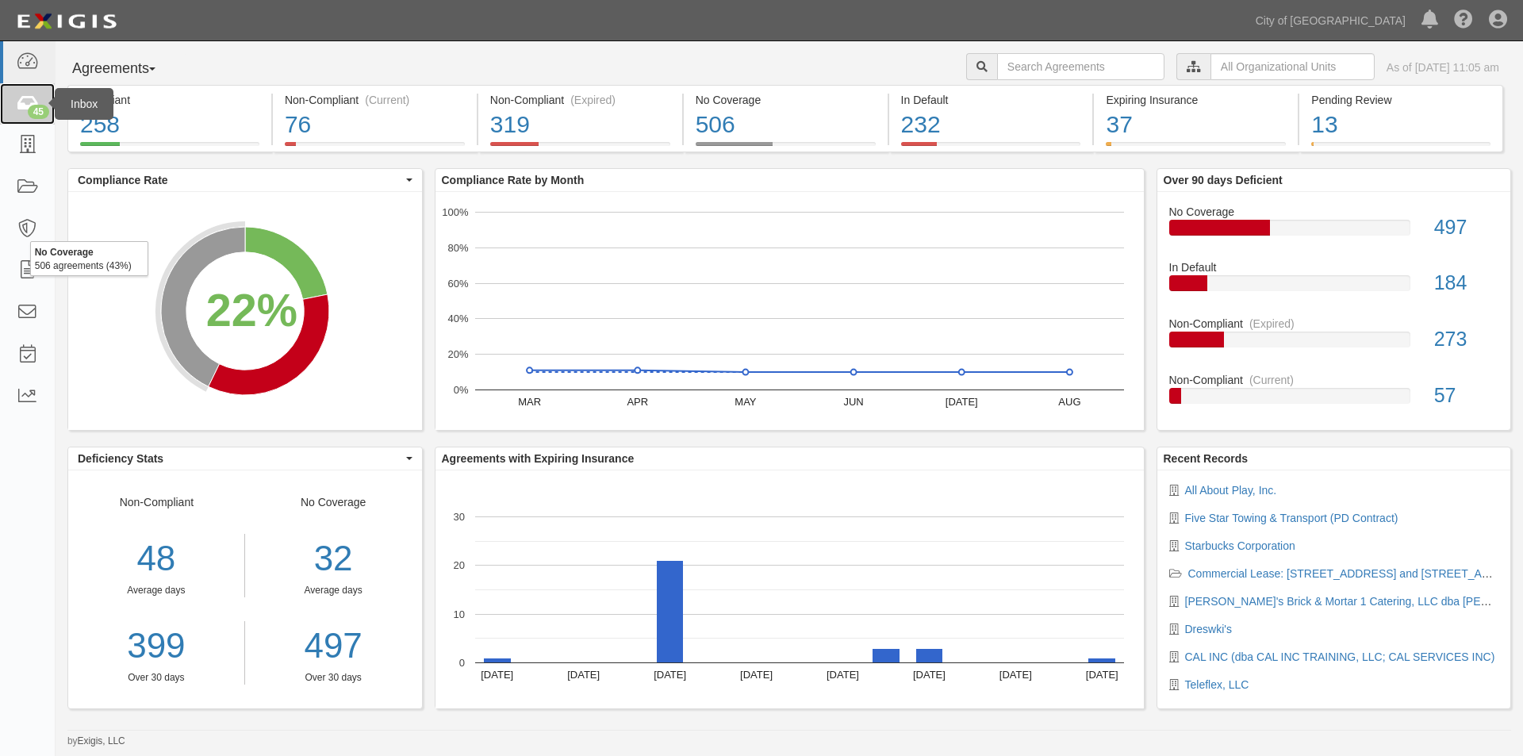
click at [28, 104] on icon at bounding box center [27, 104] width 22 height 18
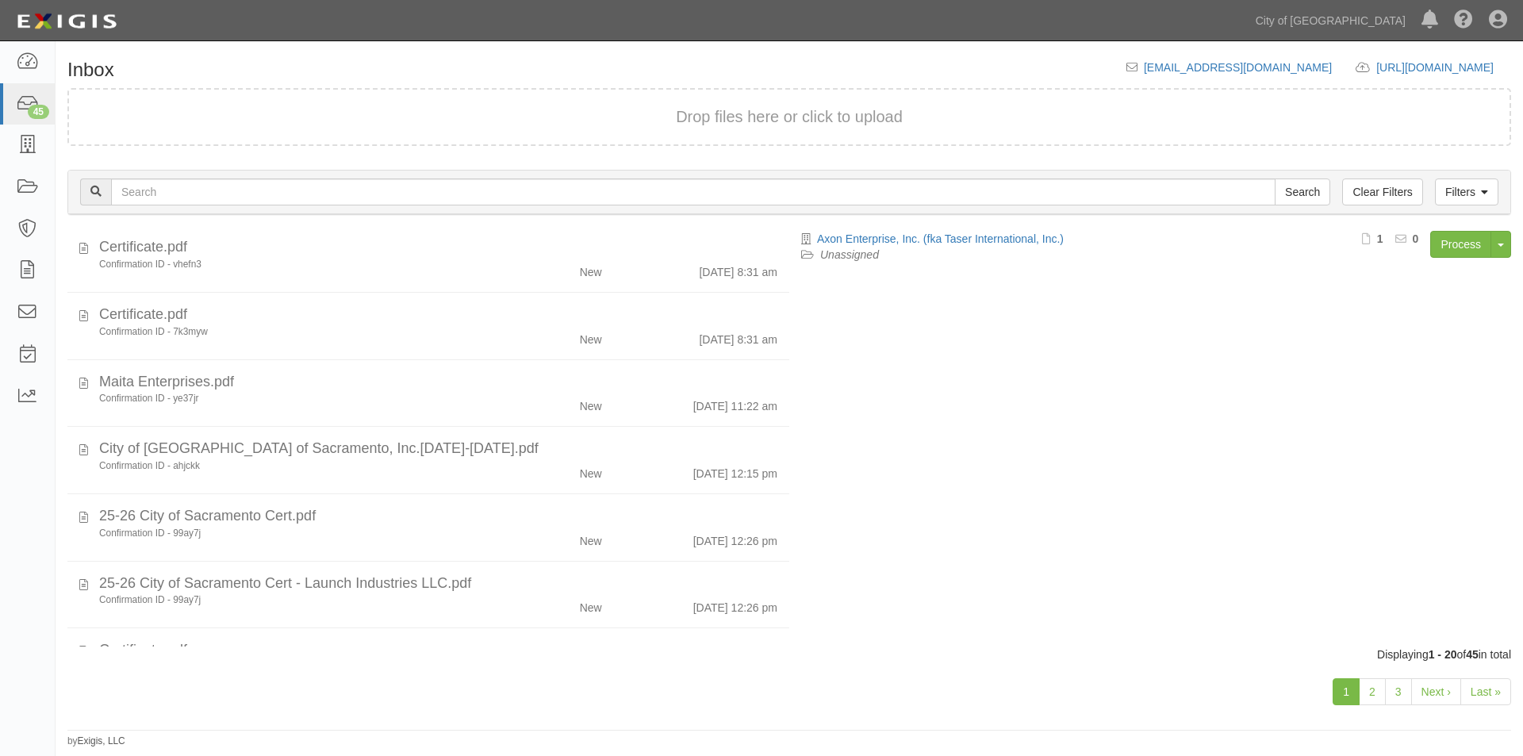
scroll to position [958, 0]
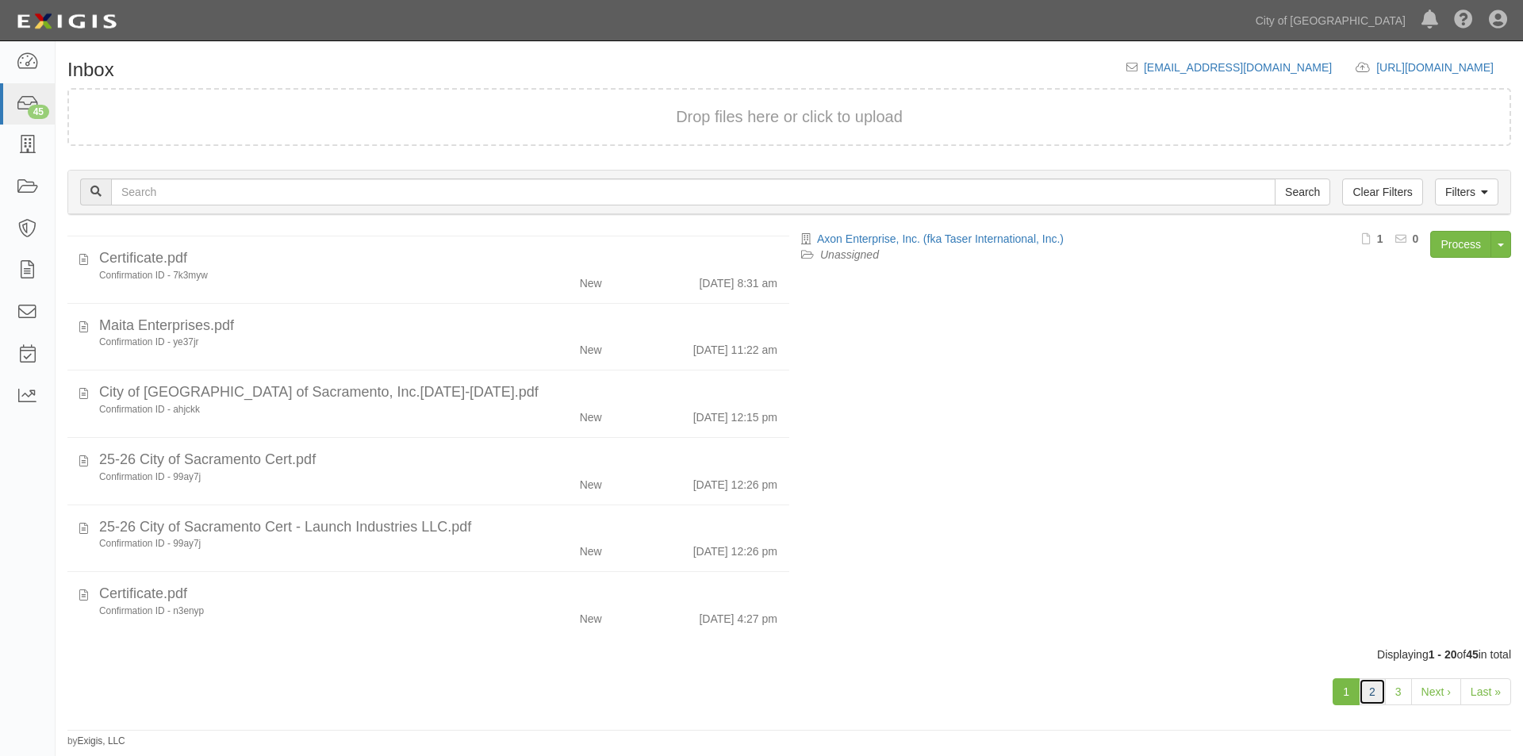
click at [1365, 692] on link "2" at bounding box center [1372, 691] width 27 height 27
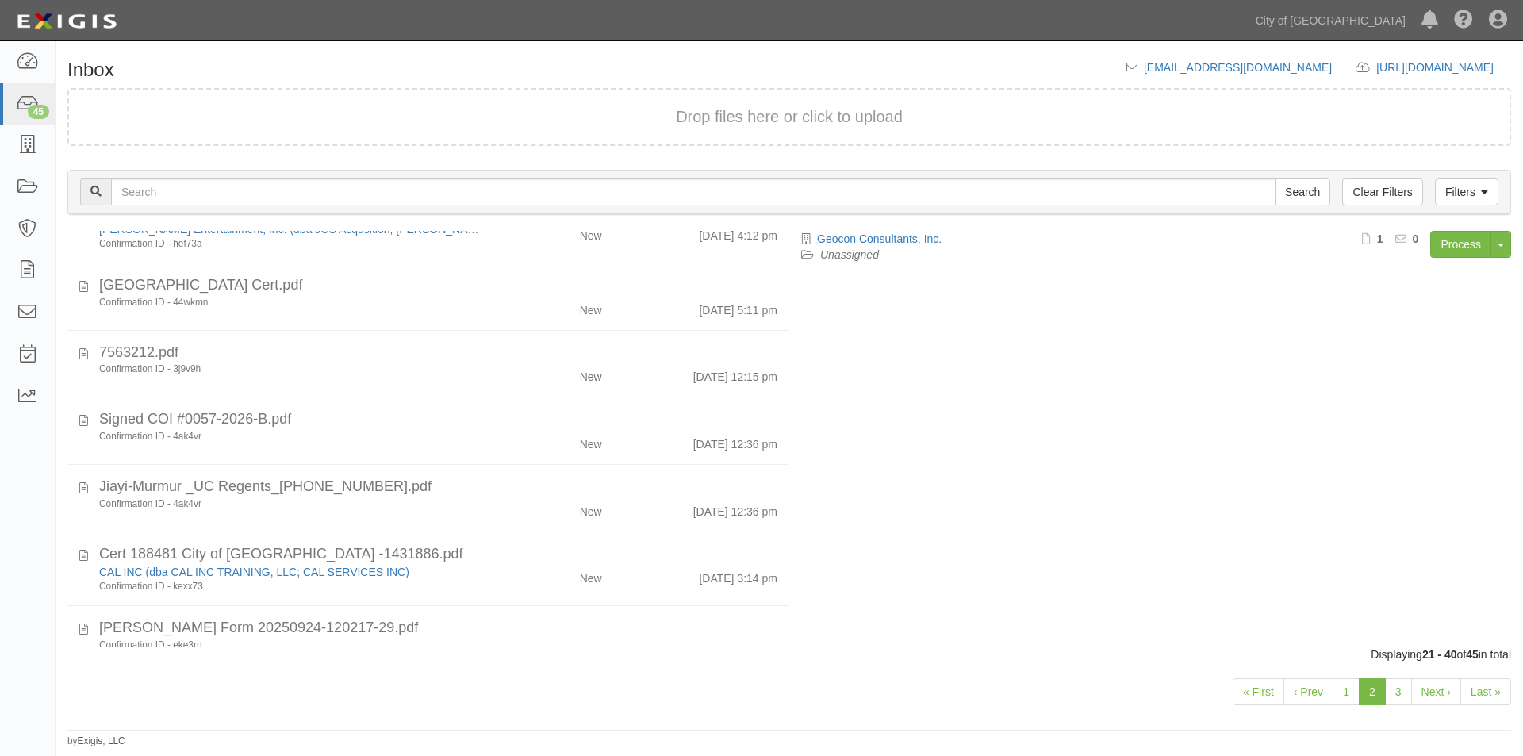
scroll to position [959, 0]
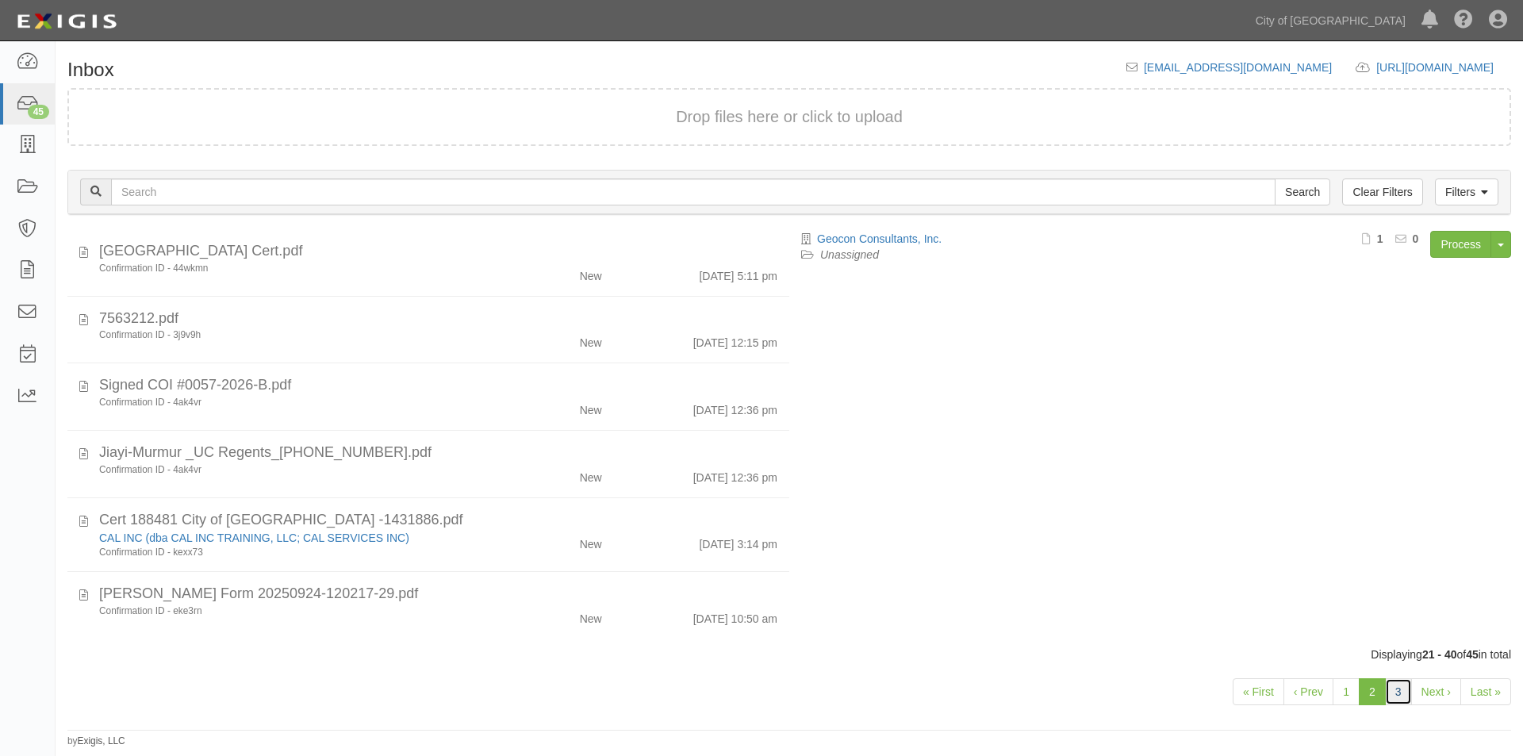
click at [1404, 687] on link "3" at bounding box center [1398, 691] width 27 height 27
